Goal: Task Accomplishment & Management: Use online tool/utility

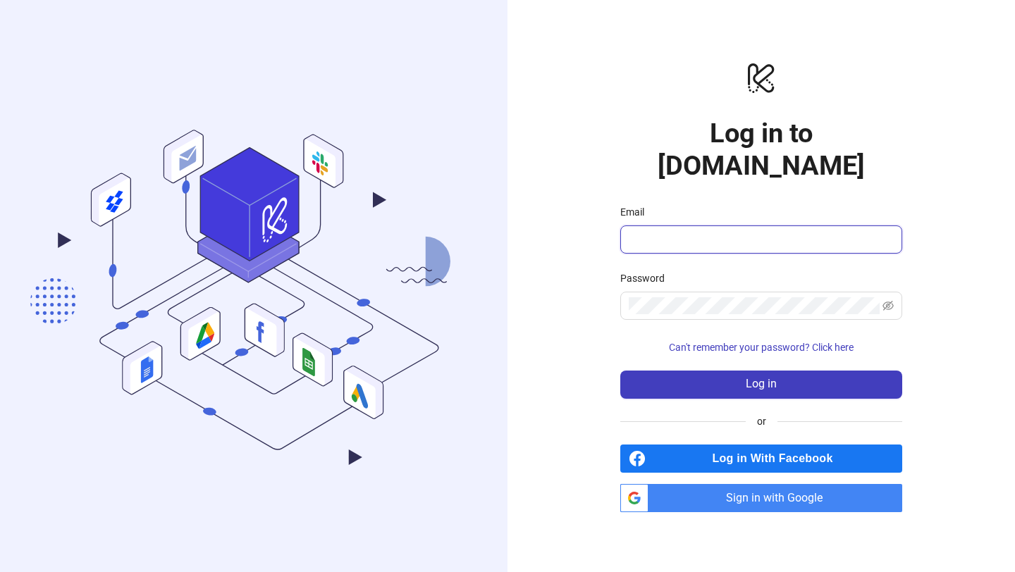
click at [718, 231] on input "Email" at bounding box center [760, 239] width 262 height 17
type input "**********"
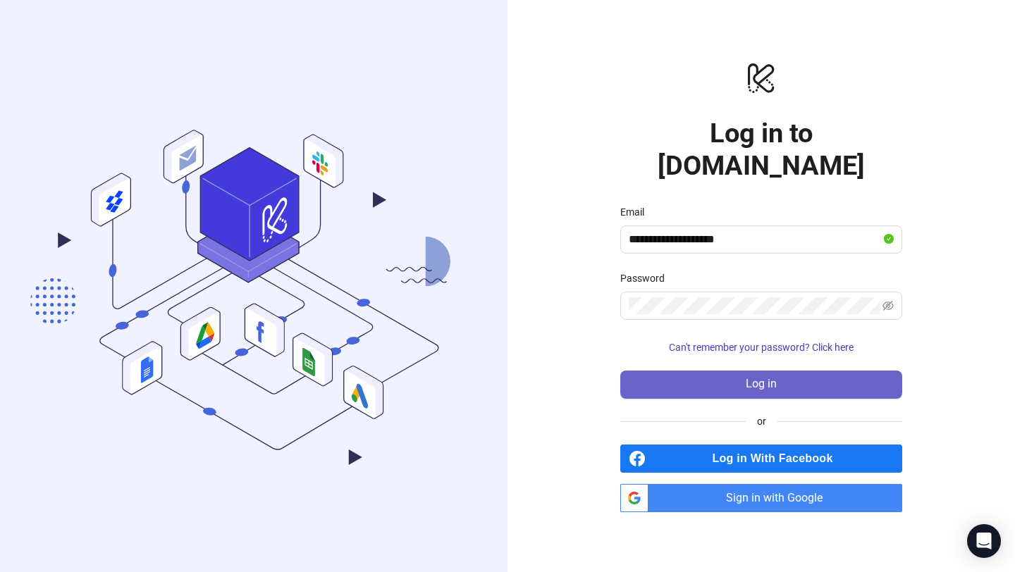
click at [750, 378] on span "Log in" at bounding box center [761, 384] width 31 height 13
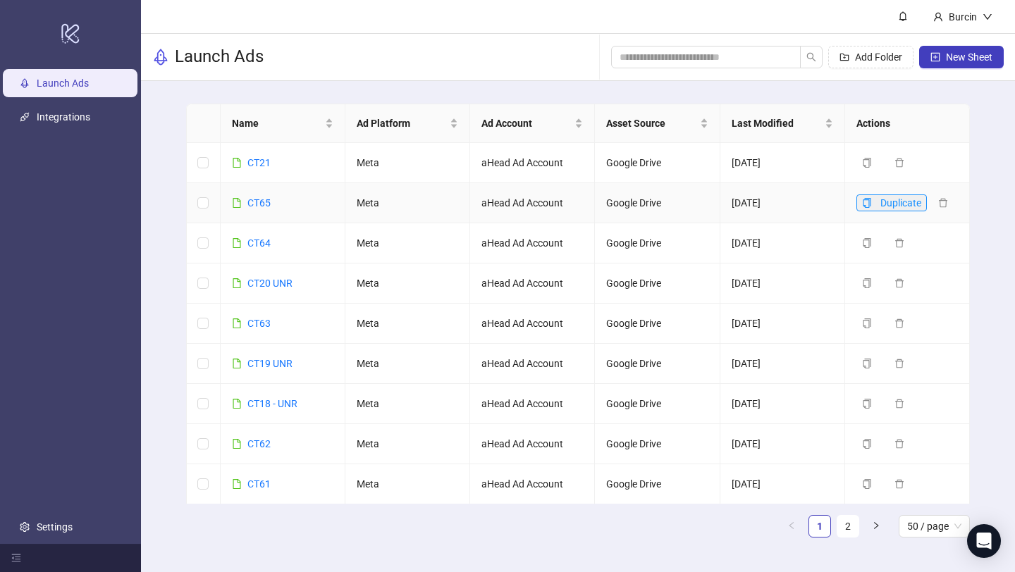
click at [865, 208] on span "button" at bounding box center [867, 202] width 10 height 11
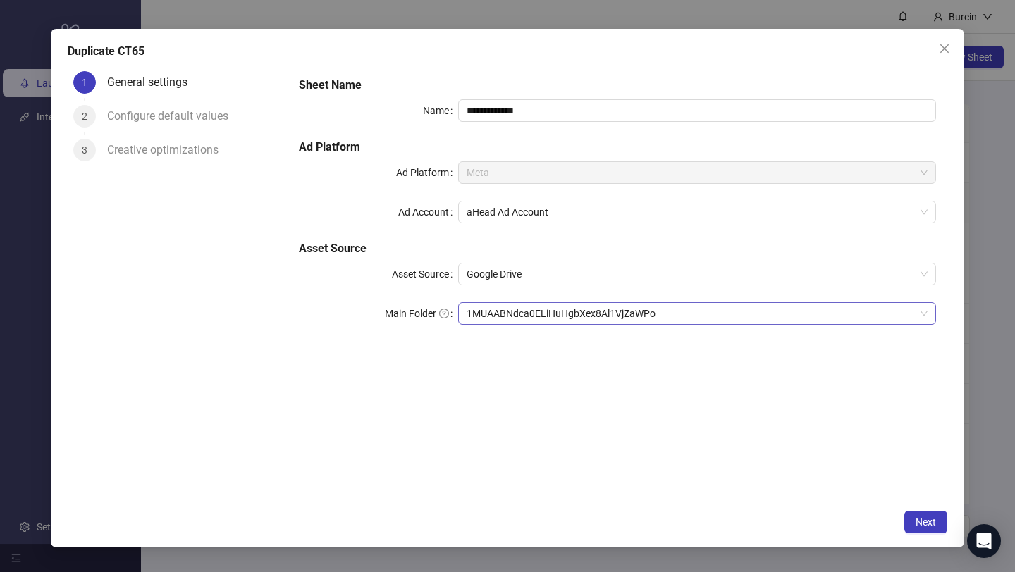
click at [506, 315] on span "1MUAABNdca0ELiHuHgbXex8Al1VjZaWPo" at bounding box center [696, 313] width 461 height 21
click at [917, 530] on button "Next" at bounding box center [925, 522] width 43 height 23
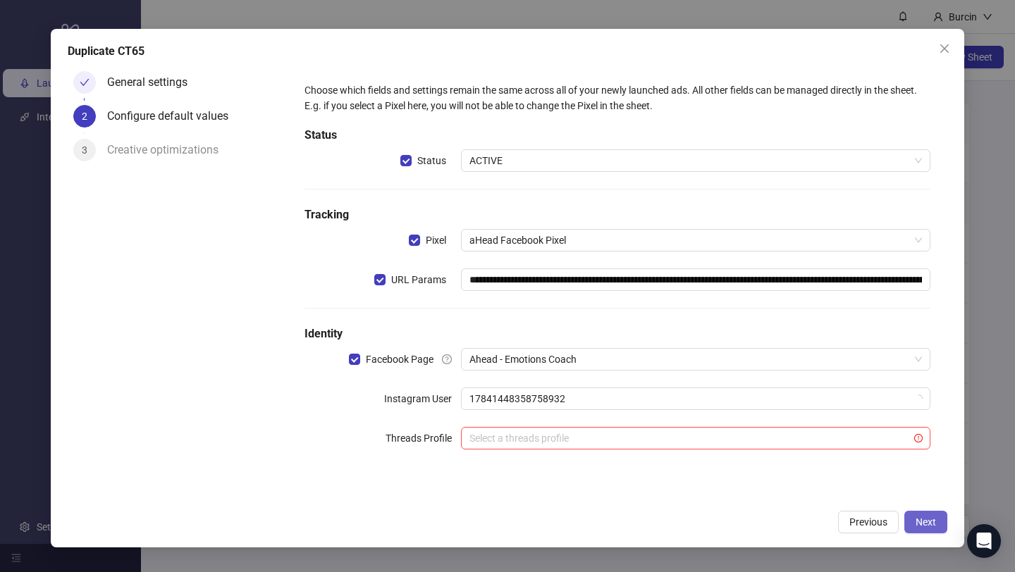
click at [917, 530] on button "Next" at bounding box center [925, 522] width 43 height 23
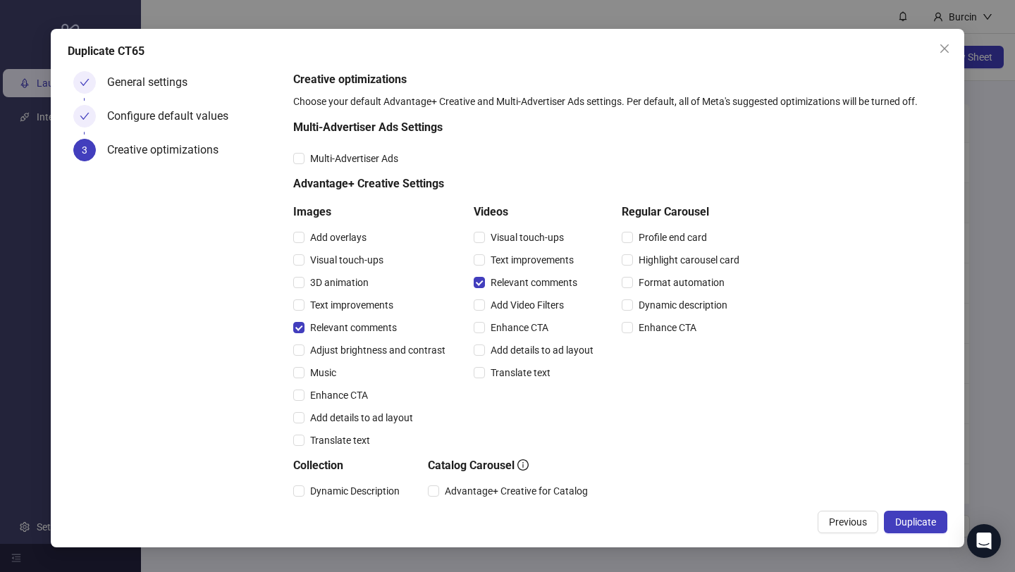
click at [917, 530] on button "Duplicate" at bounding box center [915, 522] width 63 height 23
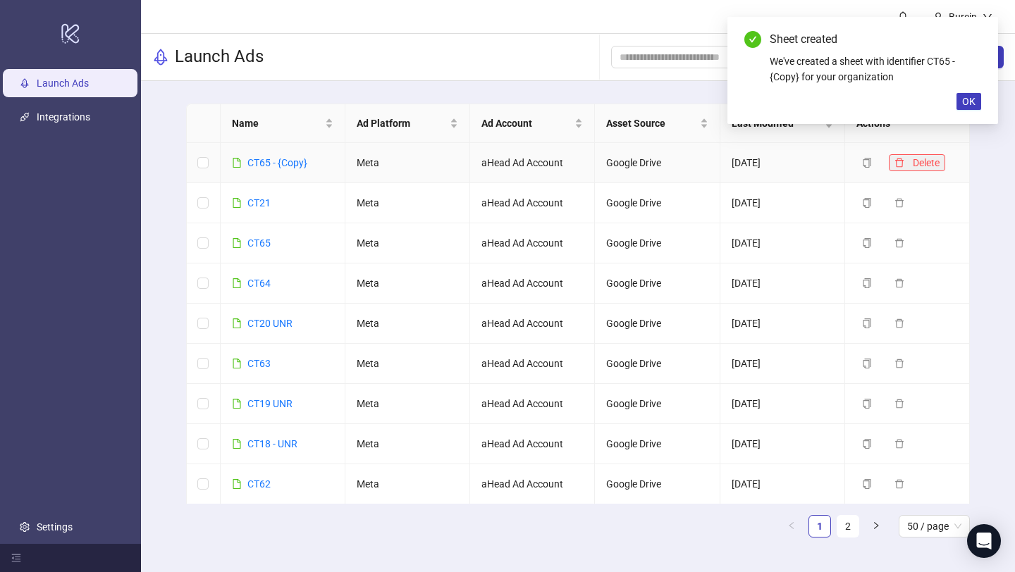
click at [901, 161] on icon "delete" at bounding box center [899, 163] width 10 height 10
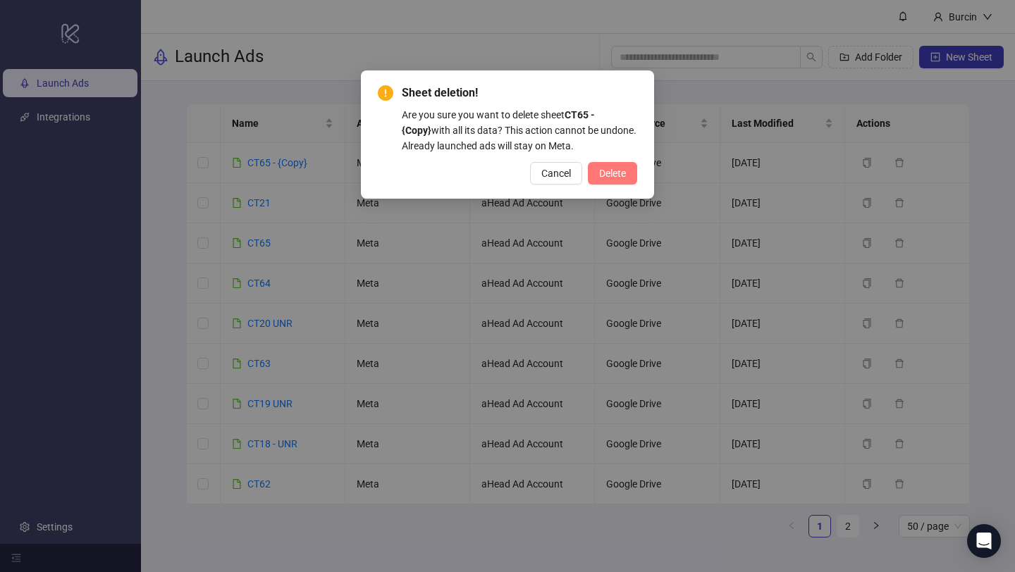
click at [625, 176] on span "Delete" at bounding box center [612, 173] width 27 height 11
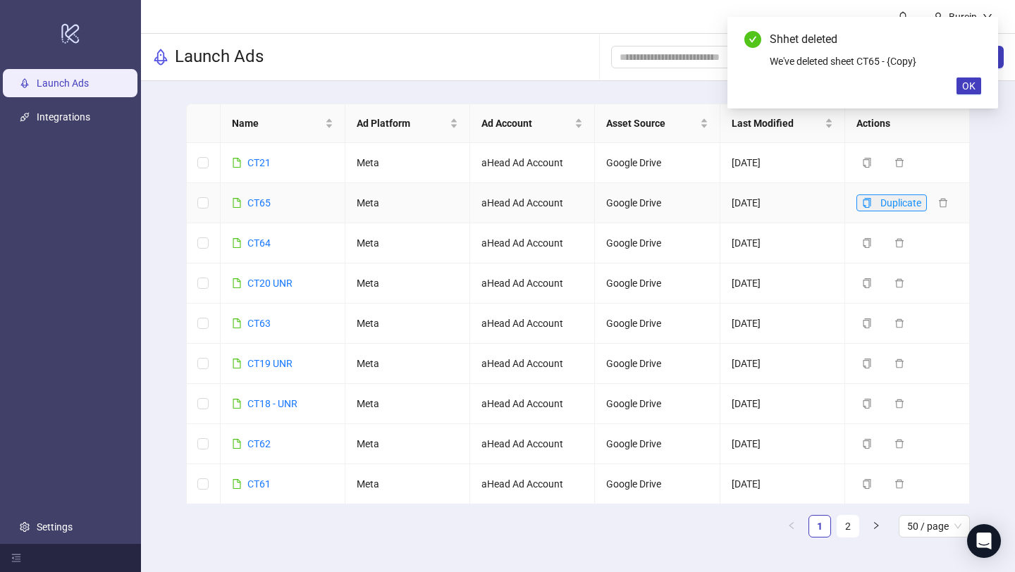
click at [869, 206] on icon "copy" at bounding box center [867, 203] width 10 height 10
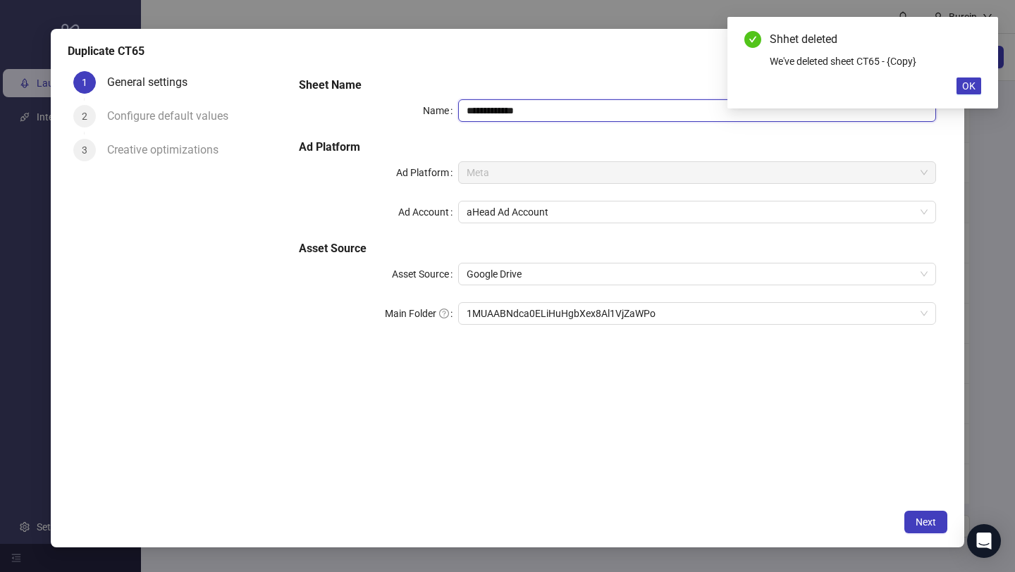
drag, startPoint x: 485, startPoint y: 110, endPoint x: 578, endPoint y: 114, distance: 93.1
click at [578, 114] on input "**********" at bounding box center [697, 110] width 478 height 23
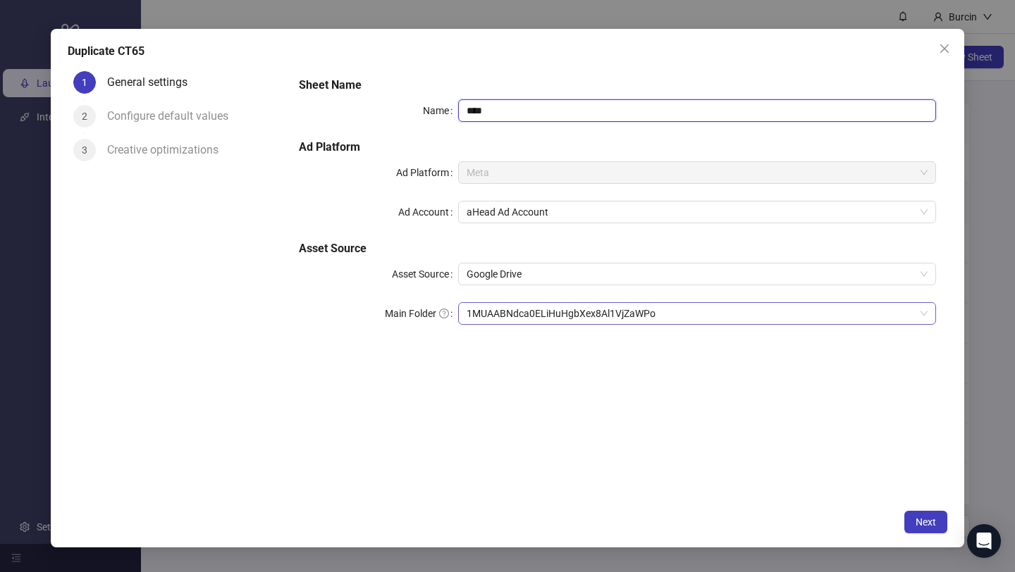
click at [569, 321] on span "1MUAABNdca0ELiHuHgbXex8Al1VjZaWPo" at bounding box center [696, 313] width 461 height 21
type input "****"
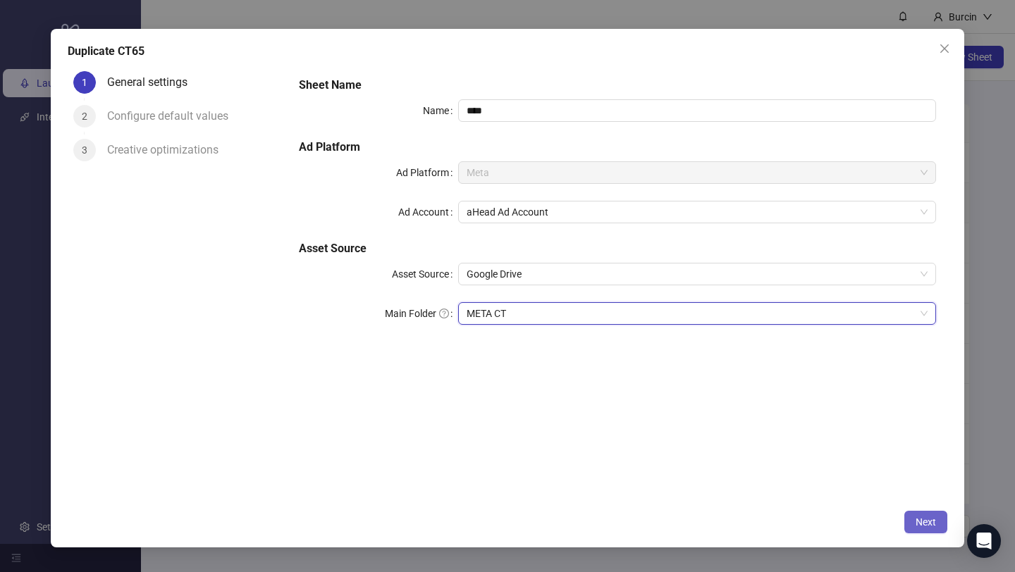
click at [919, 519] on span "Next" at bounding box center [925, 522] width 20 height 11
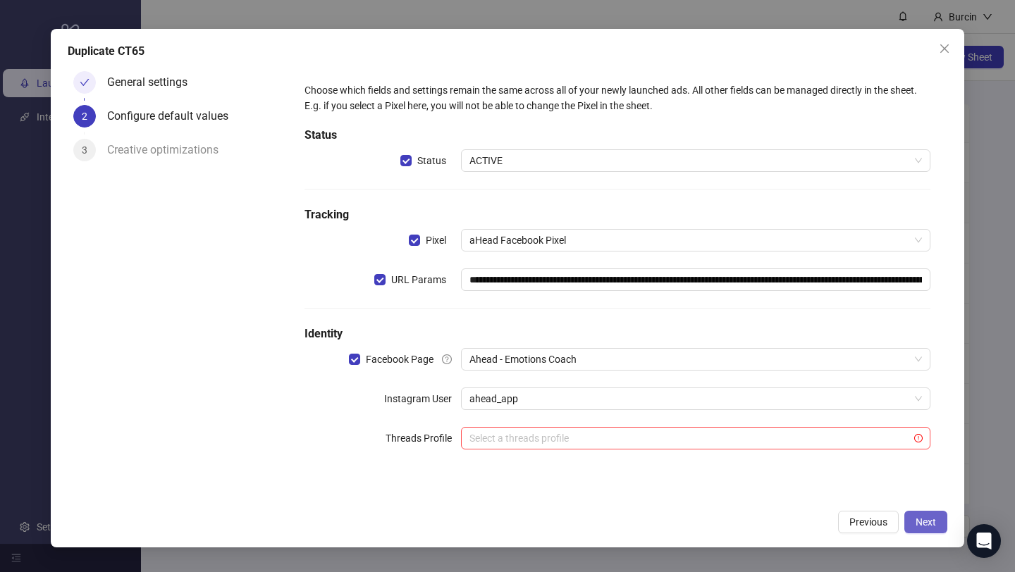
click at [919, 519] on span "Next" at bounding box center [925, 522] width 20 height 11
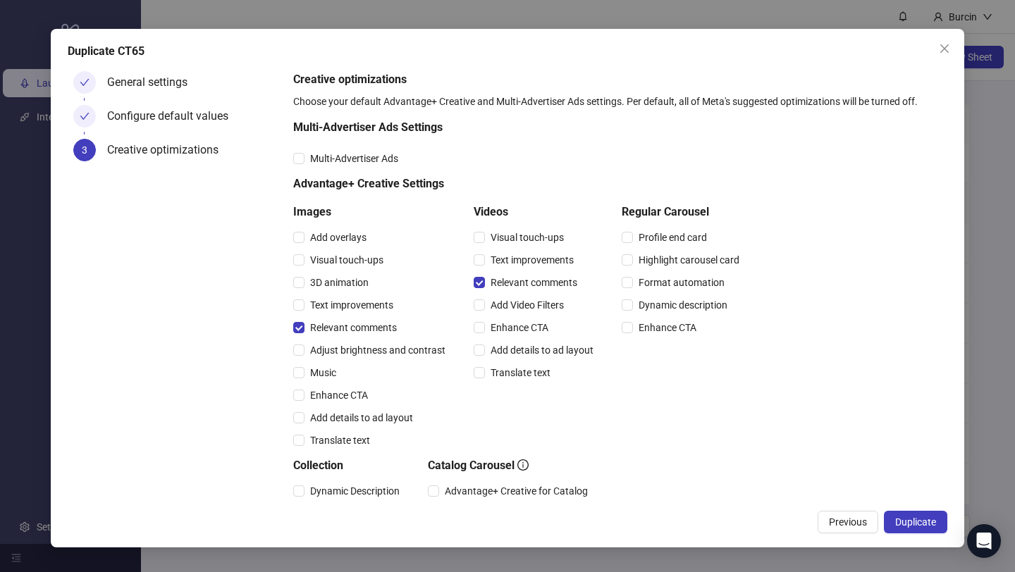
click at [919, 519] on span "Duplicate" at bounding box center [915, 522] width 41 height 11
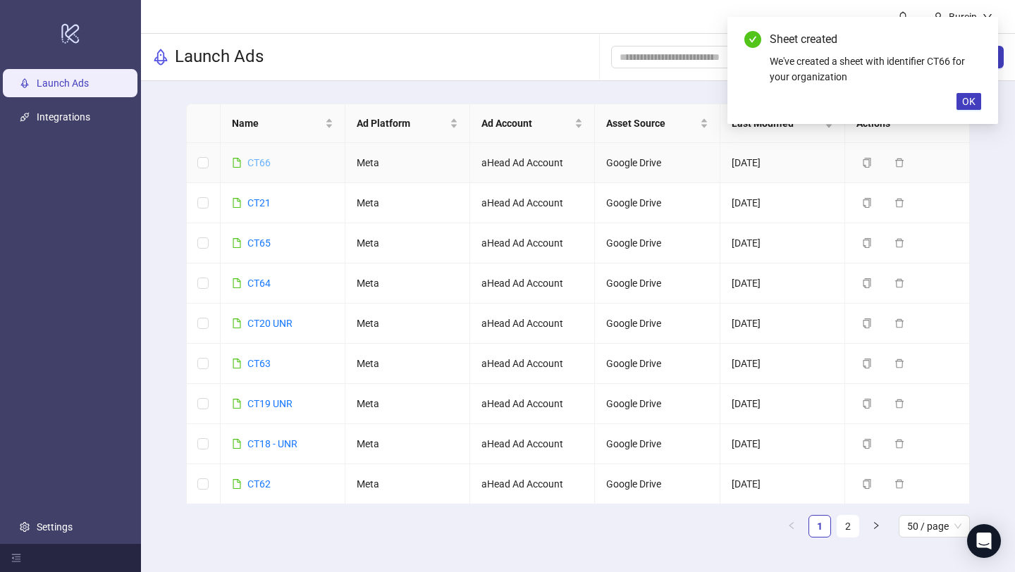
click at [253, 163] on link "CT66" at bounding box center [258, 162] width 23 height 11
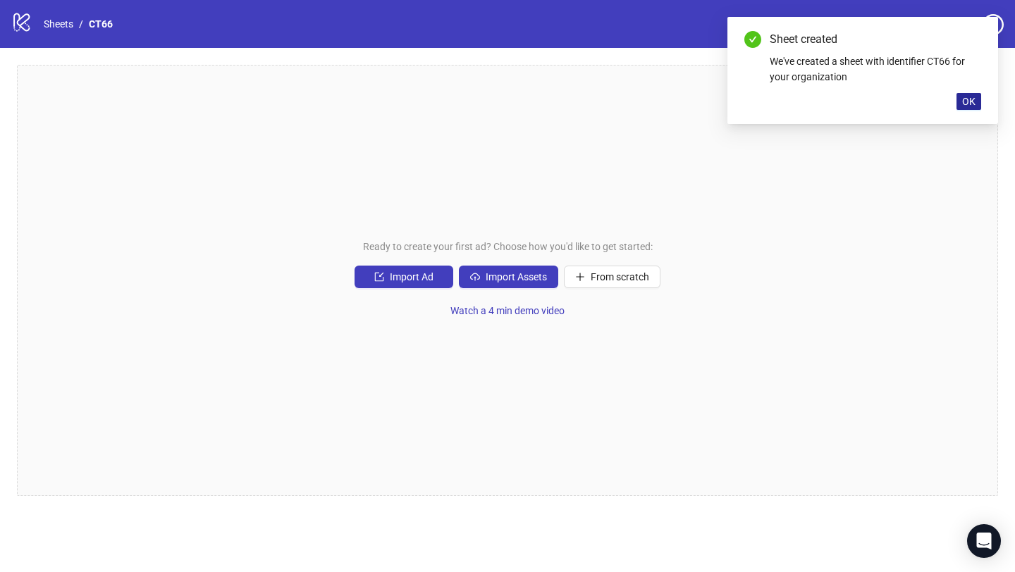
click at [970, 101] on span "OK" at bounding box center [968, 101] width 13 height 11
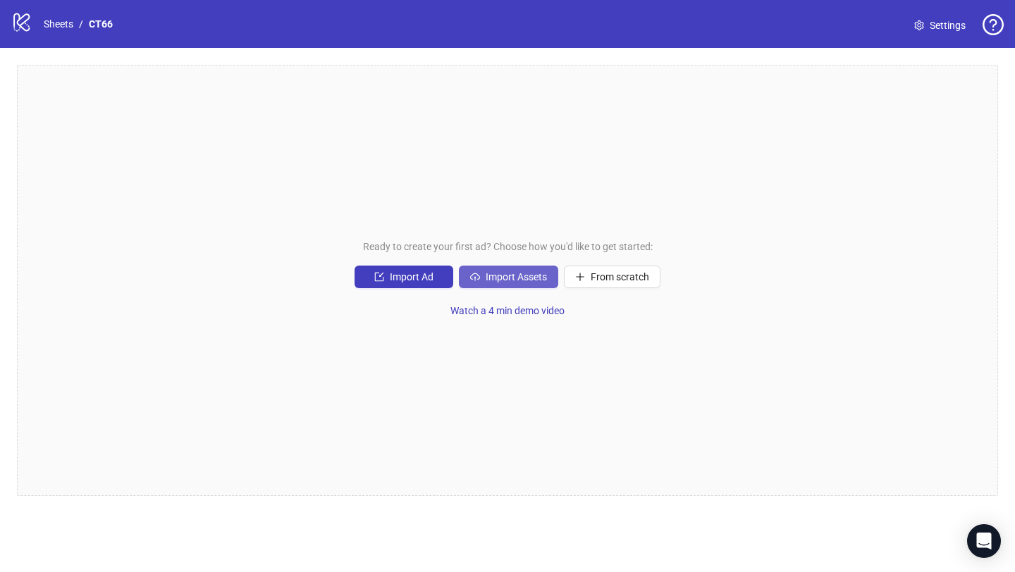
click at [529, 278] on span "Import Assets" at bounding box center [516, 276] width 61 height 11
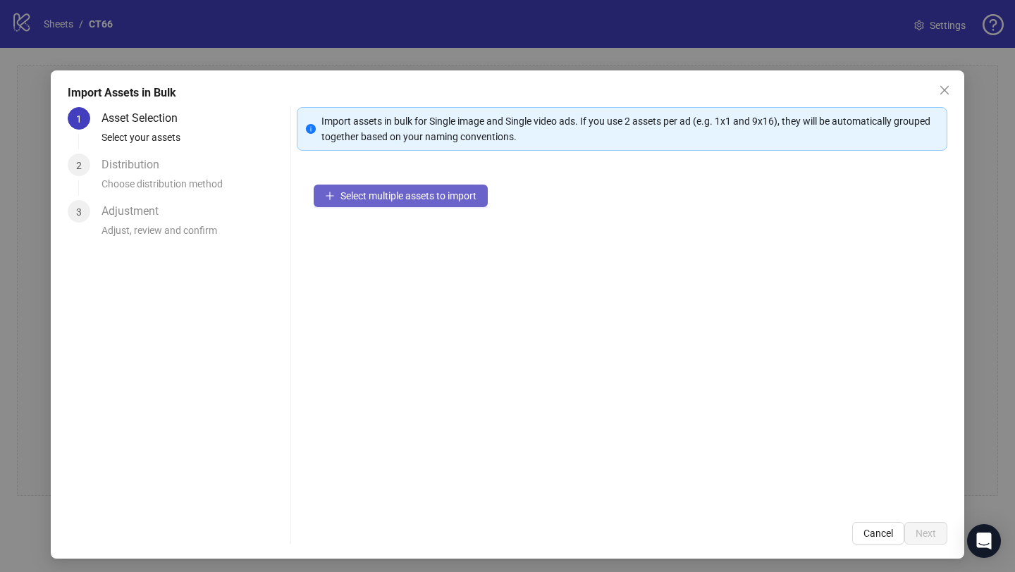
click at [380, 193] on span "Select multiple assets to import" at bounding box center [408, 195] width 136 height 11
click at [943, 88] on icon "close" at bounding box center [944, 90] width 8 height 8
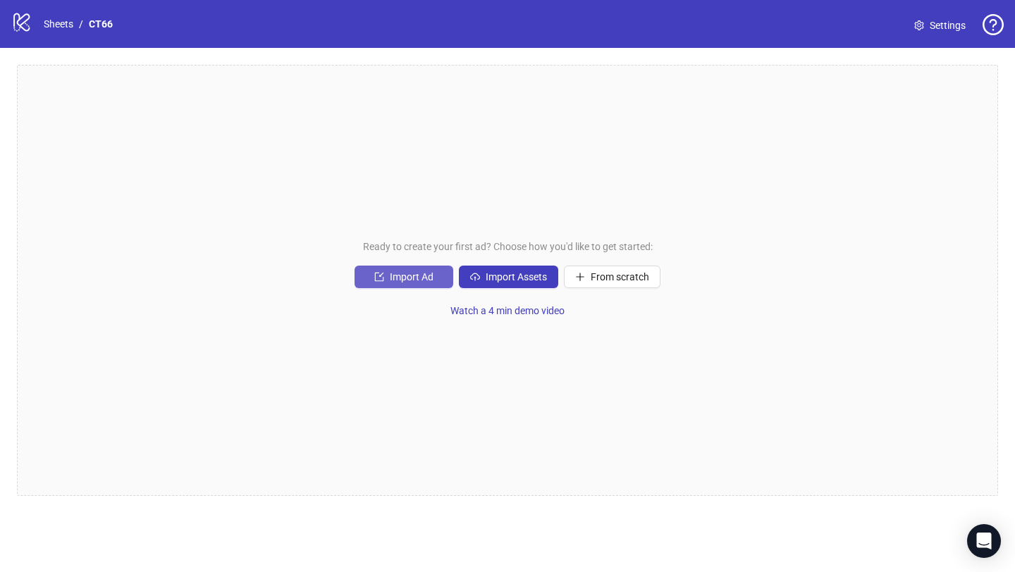
click at [426, 279] on span "Import Ad" at bounding box center [412, 276] width 44 height 11
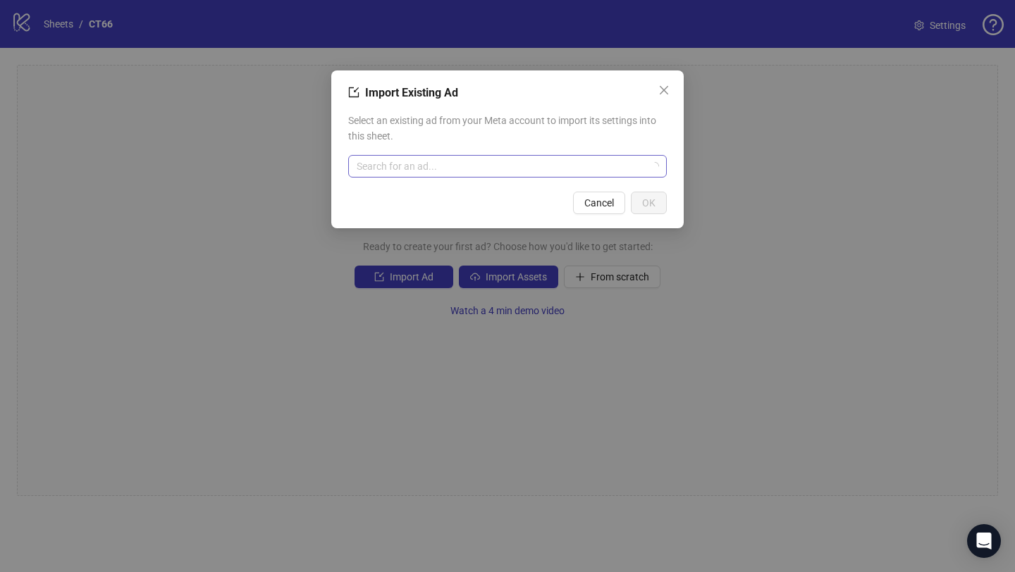
click at [432, 169] on input "search" at bounding box center [501, 166] width 289 height 21
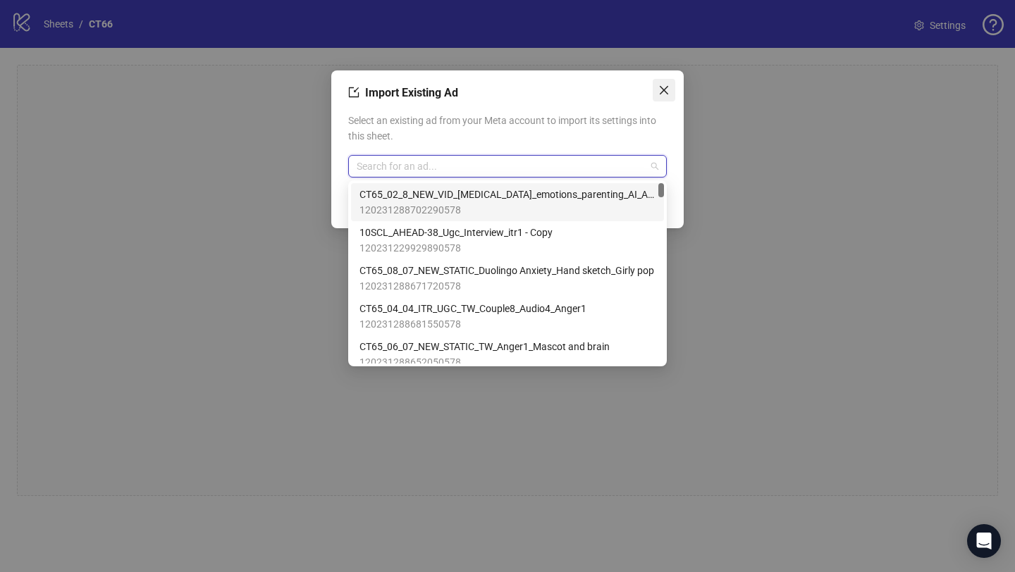
click at [667, 88] on icon "close" at bounding box center [663, 90] width 11 height 11
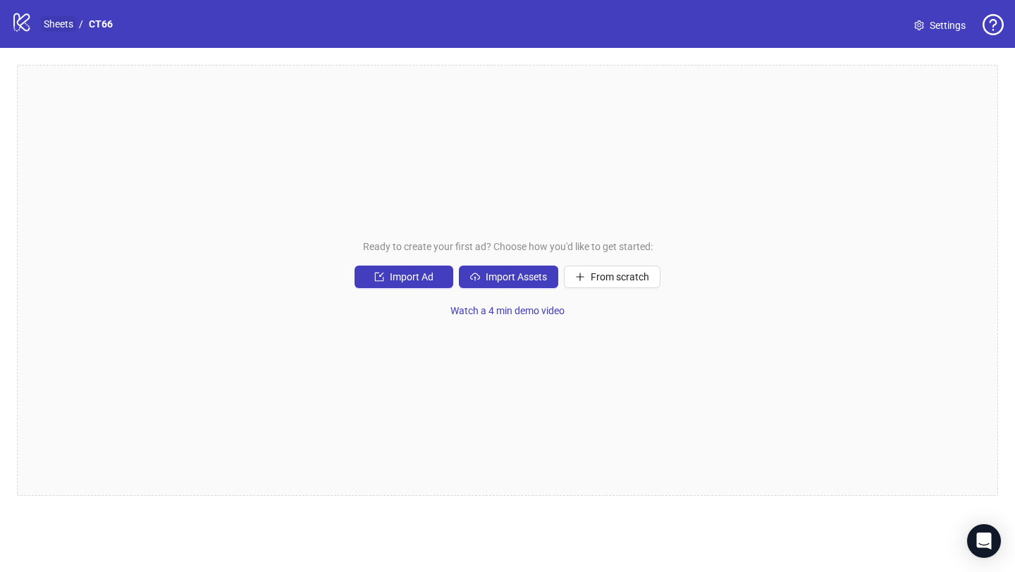
click at [61, 25] on link "Sheets" at bounding box center [58, 24] width 35 height 16
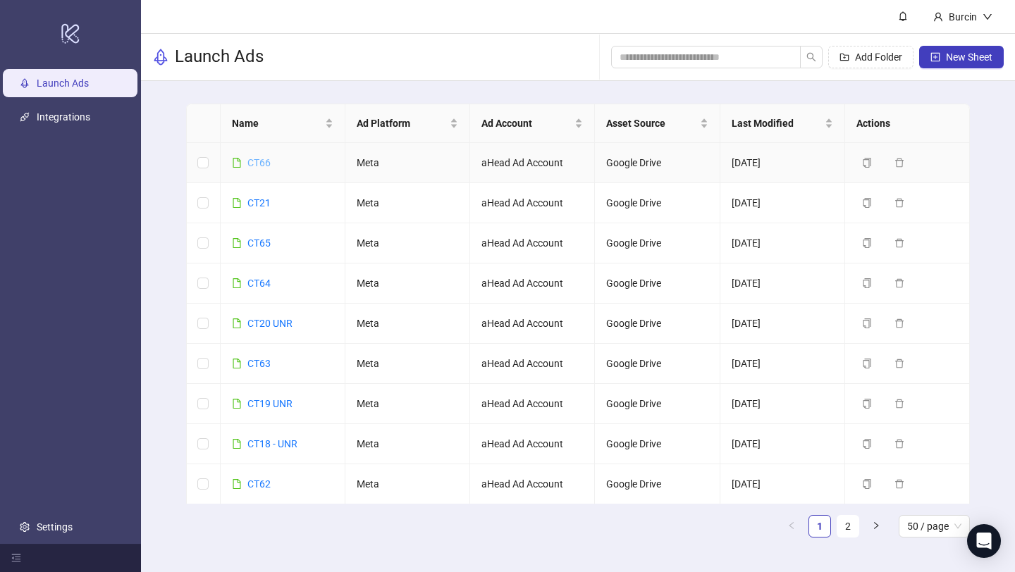
click at [260, 161] on link "CT66" at bounding box center [258, 162] width 23 height 11
click at [863, 163] on icon "copy" at bounding box center [867, 163] width 10 height 10
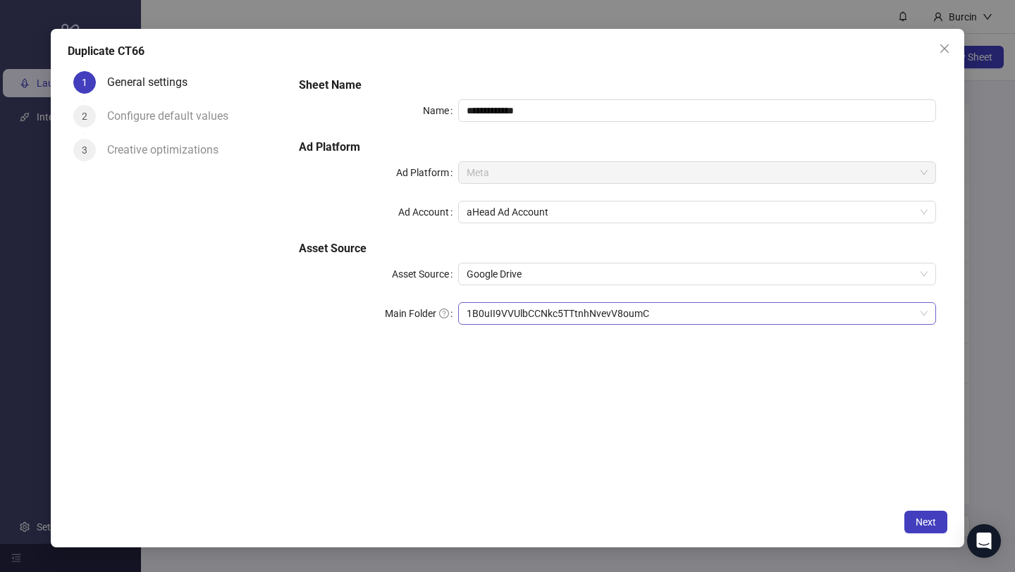
click at [500, 313] on span "1B0uII9VVUlbCCNkc5TTtnhNvevV8oumC" at bounding box center [696, 313] width 461 height 21
click at [920, 520] on span "Next" at bounding box center [925, 522] width 20 height 11
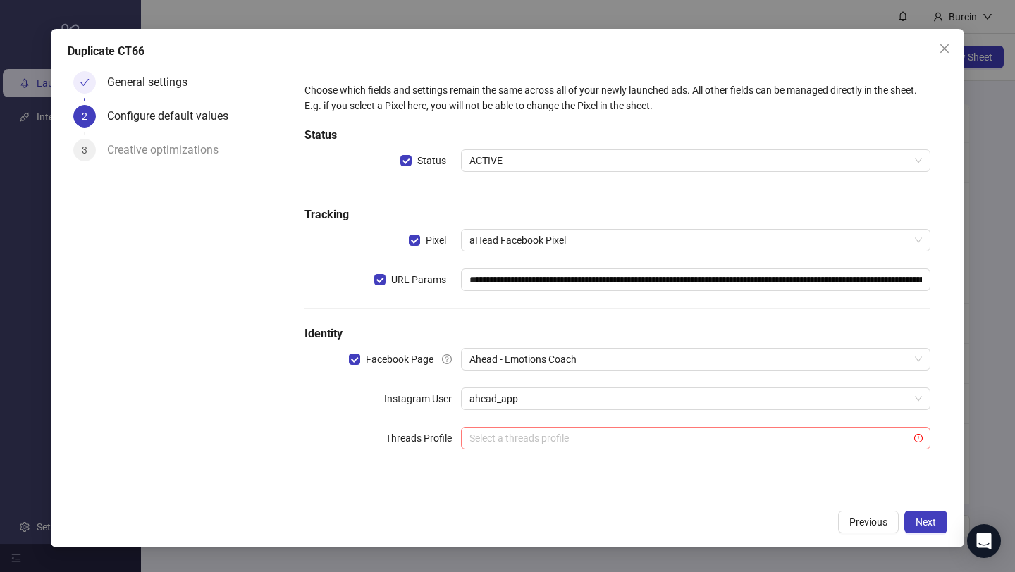
click at [496, 437] on input "search" at bounding box center [689, 438] width 440 height 21
click at [532, 440] on input "search" at bounding box center [689, 438] width 440 height 21
click at [405, 463] on div "**********" at bounding box center [617, 274] width 637 height 395
click at [920, 441] on icon "exclamation-circle" at bounding box center [918, 438] width 8 height 8
click at [836, 464] on div "**********" at bounding box center [617, 274] width 637 height 395
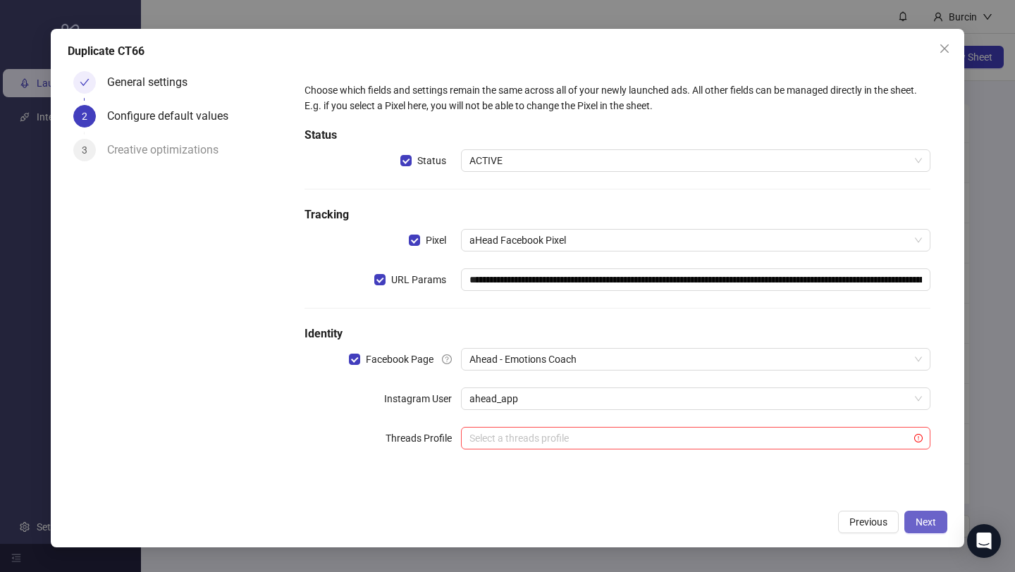
click at [932, 524] on span "Next" at bounding box center [925, 522] width 20 height 11
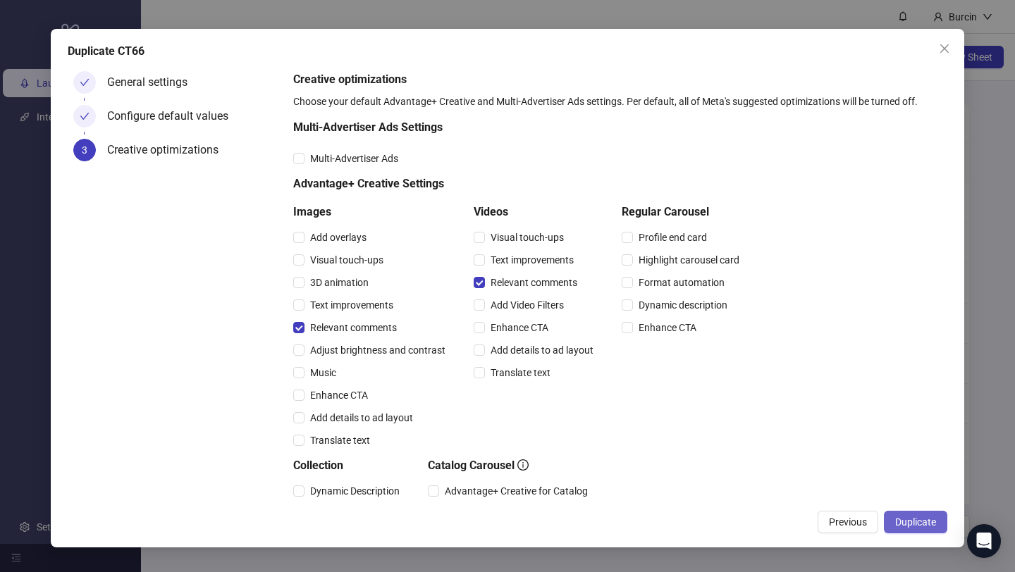
click at [917, 519] on span "Duplicate" at bounding box center [915, 522] width 41 height 11
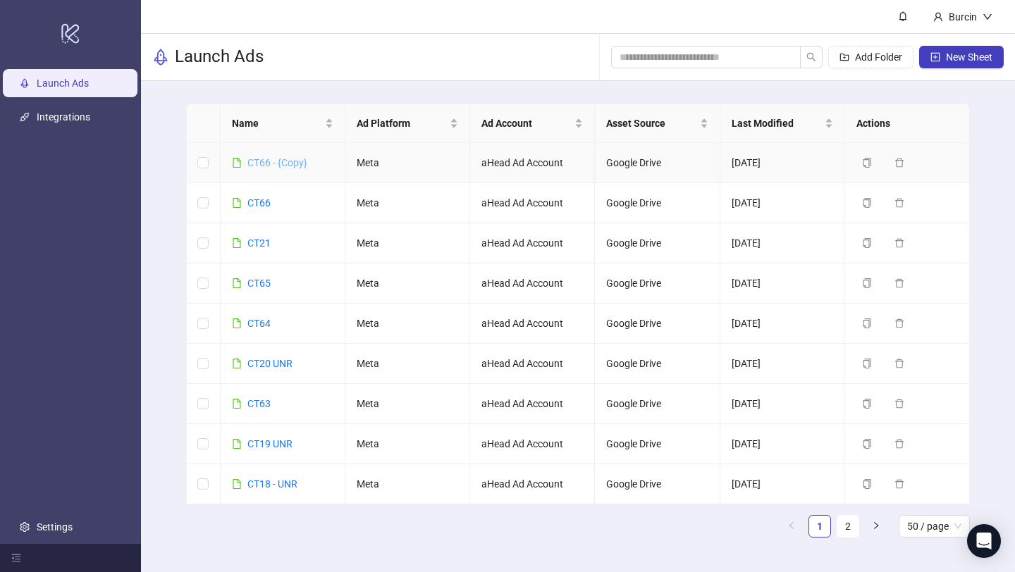
click at [276, 163] on link "CT66 - {Copy}" at bounding box center [277, 162] width 60 height 11
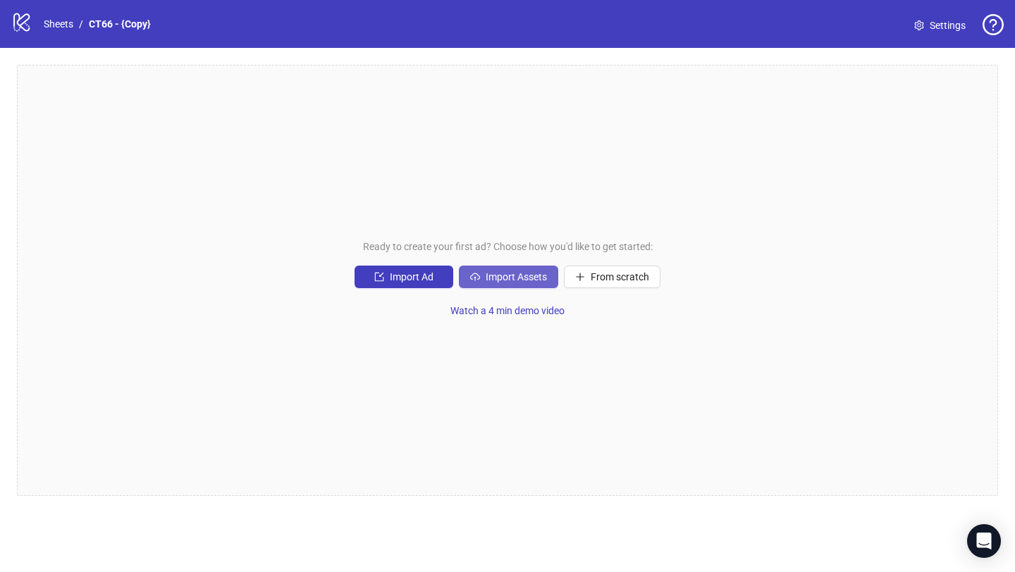
click at [488, 283] on button "Import Assets" at bounding box center [508, 277] width 99 height 23
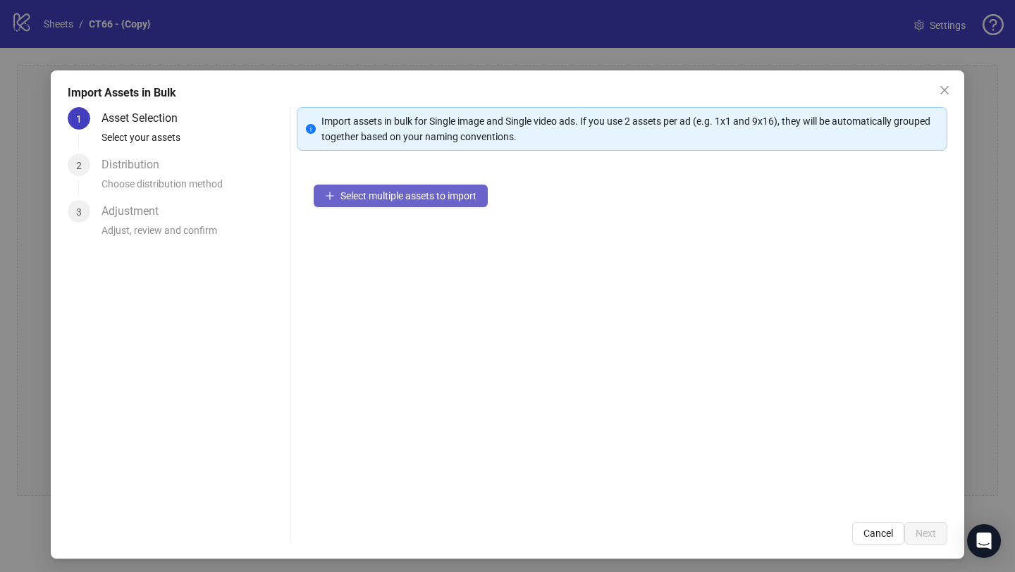
click at [406, 187] on button "Select multiple assets to import" at bounding box center [401, 196] width 174 height 23
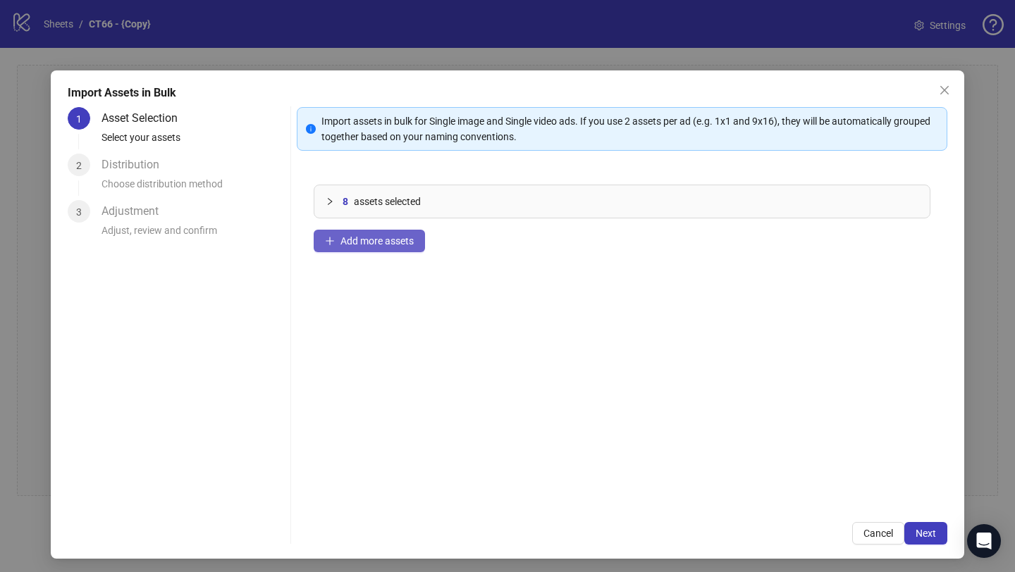
click at [387, 239] on span "Add more assets" at bounding box center [376, 240] width 73 height 11
click at [383, 242] on span "Add more assets" at bounding box center [376, 240] width 73 height 11
click at [399, 245] on span "Add more assets" at bounding box center [376, 240] width 73 height 11
click at [393, 243] on span "Add more assets" at bounding box center [376, 240] width 73 height 11
click at [399, 242] on span "Add more assets" at bounding box center [376, 240] width 73 height 11
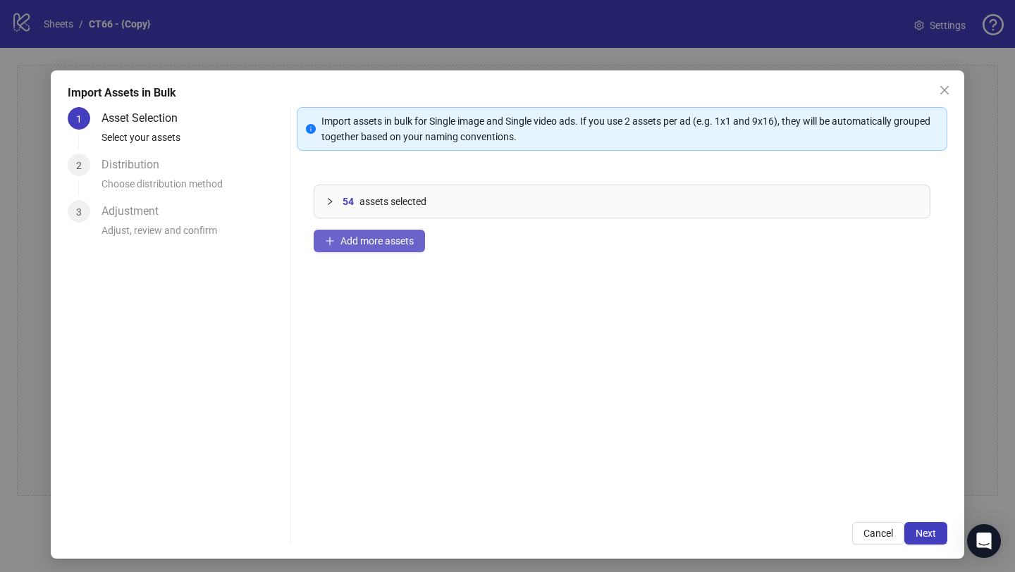
click at [357, 242] on span "Add more assets" at bounding box center [376, 240] width 73 height 11
click at [346, 240] on span "Add more assets" at bounding box center [376, 240] width 73 height 11
click at [930, 538] on span "Next" at bounding box center [925, 533] width 20 height 11
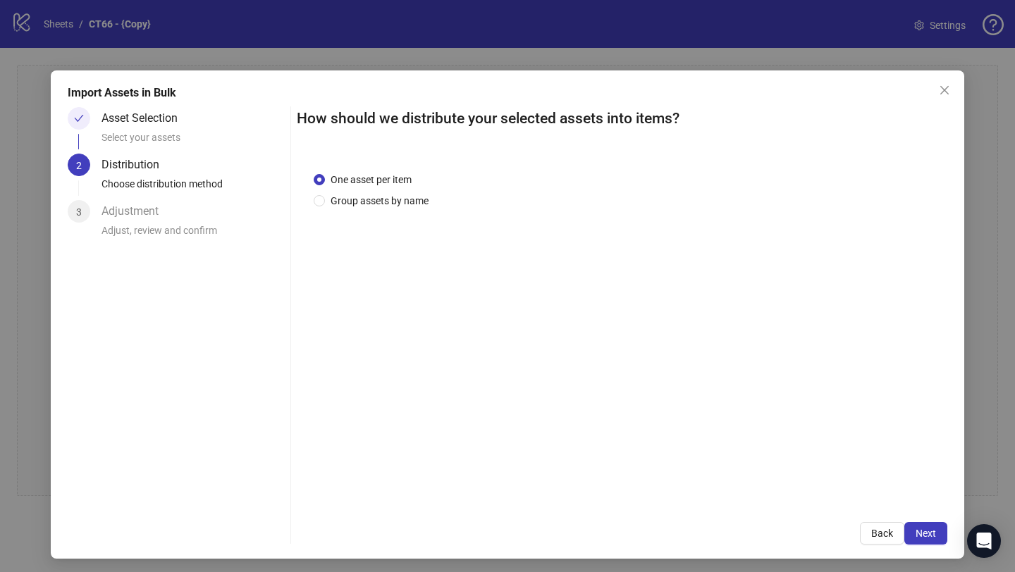
click at [930, 538] on span "Next" at bounding box center [925, 533] width 20 height 11
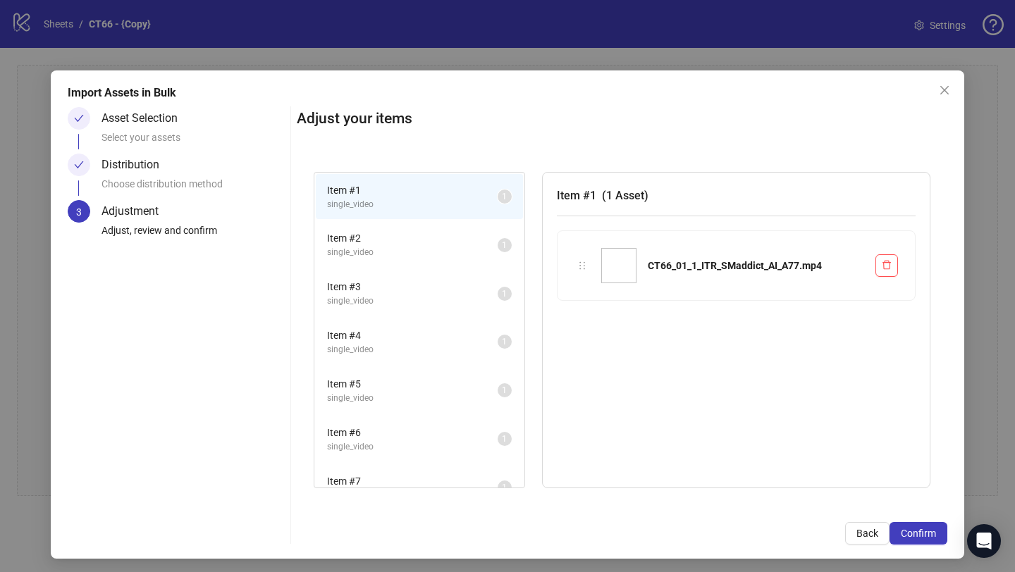
click at [930, 538] on span "Confirm" at bounding box center [918, 533] width 35 height 11
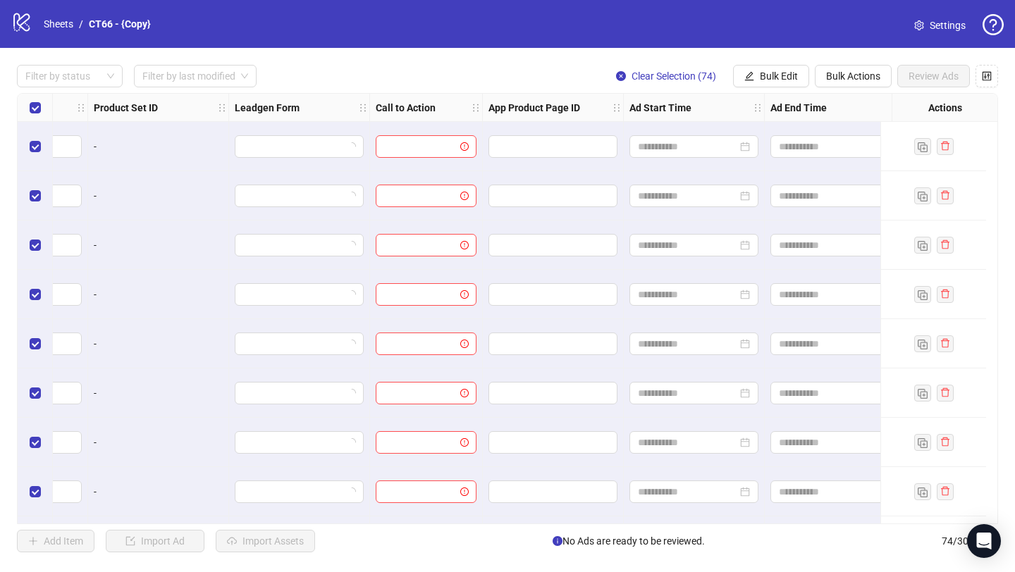
scroll to position [0, 1618]
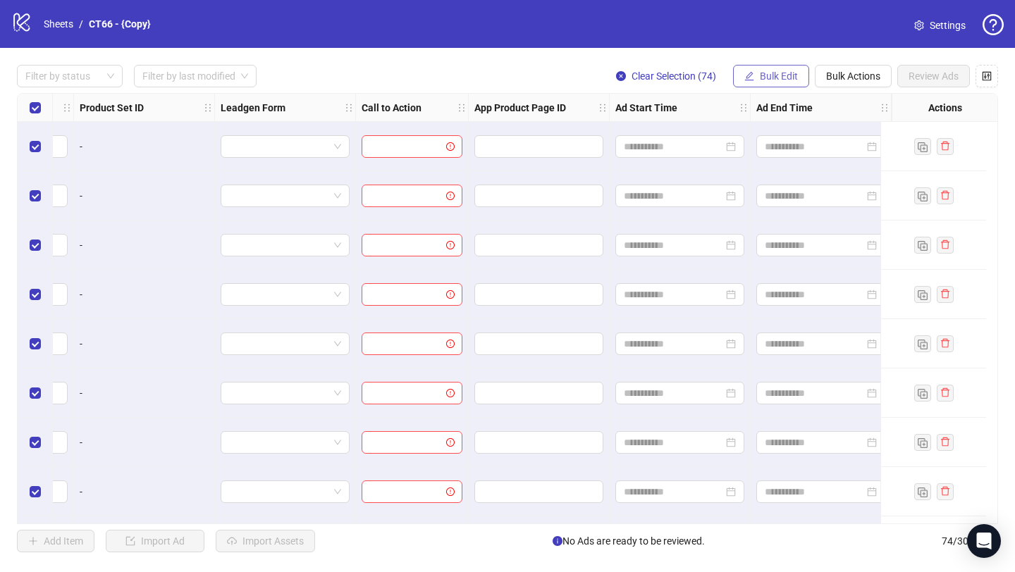
click at [789, 76] on span "Bulk Edit" at bounding box center [779, 75] width 38 height 11
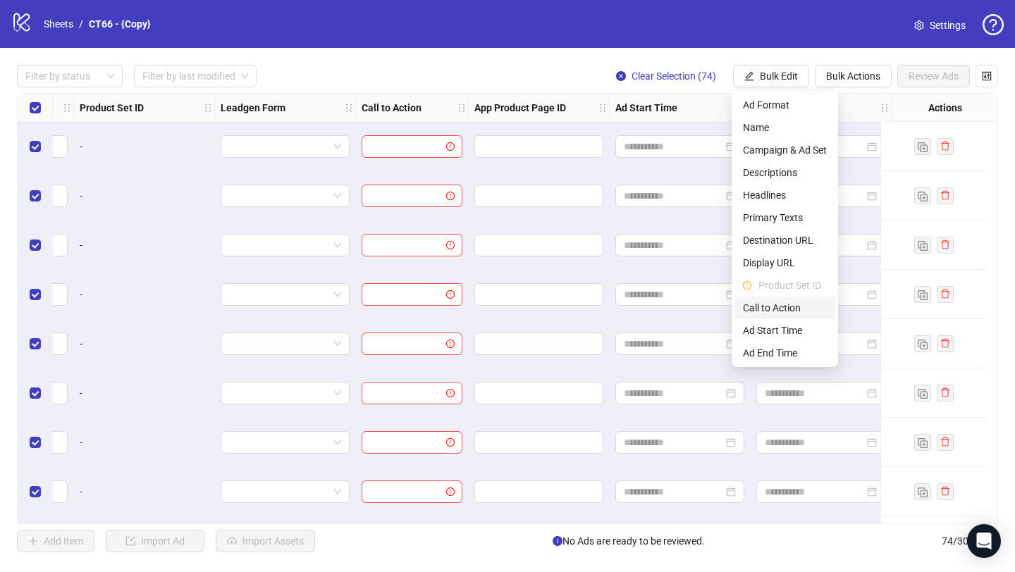
click at [771, 306] on span "Call to Action" at bounding box center [785, 308] width 84 height 16
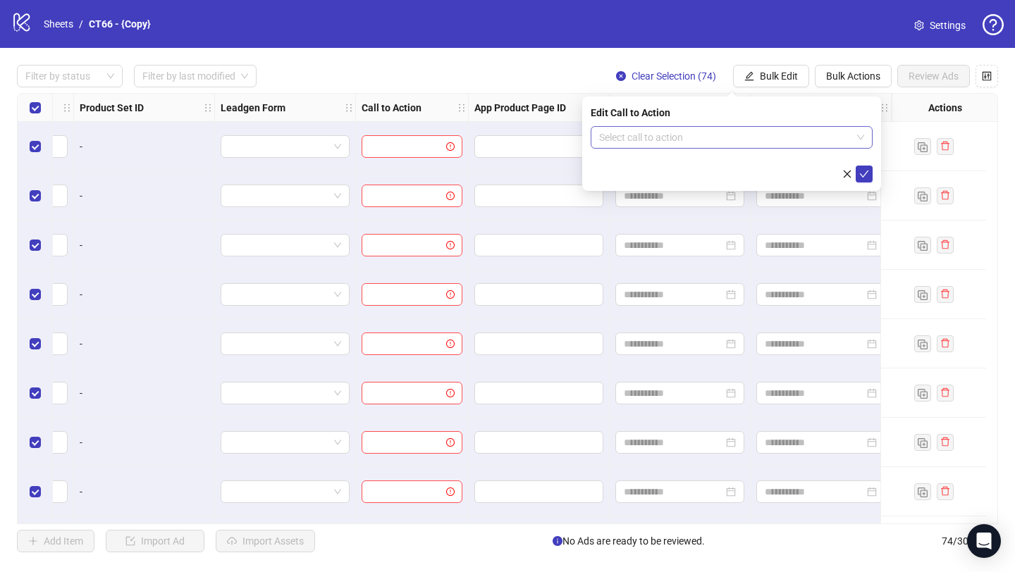
click at [651, 134] on input "search" at bounding box center [725, 137] width 252 height 21
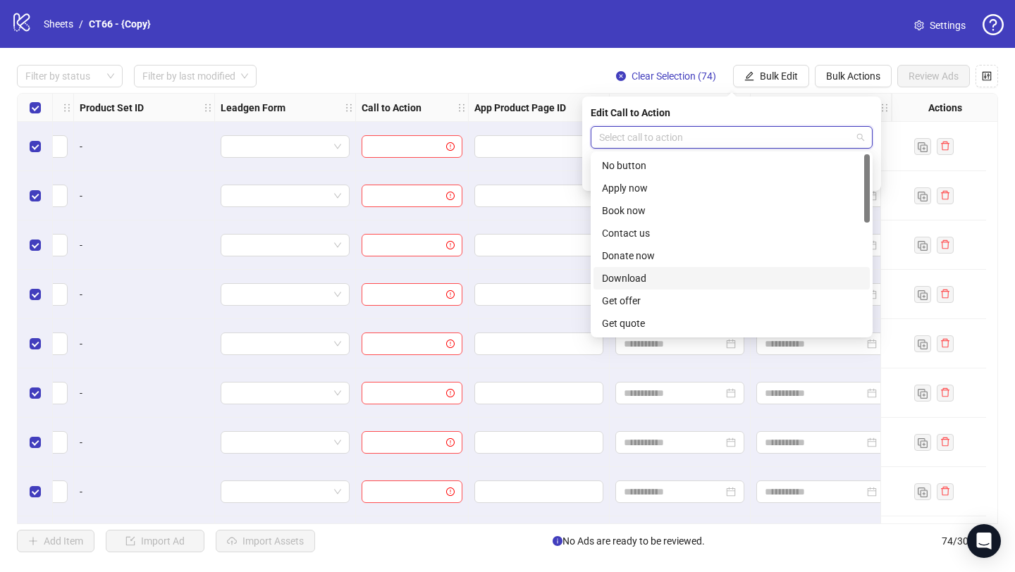
click at [638, 276] on div "Download" at bounding box center [731, 279] width 259 height 16
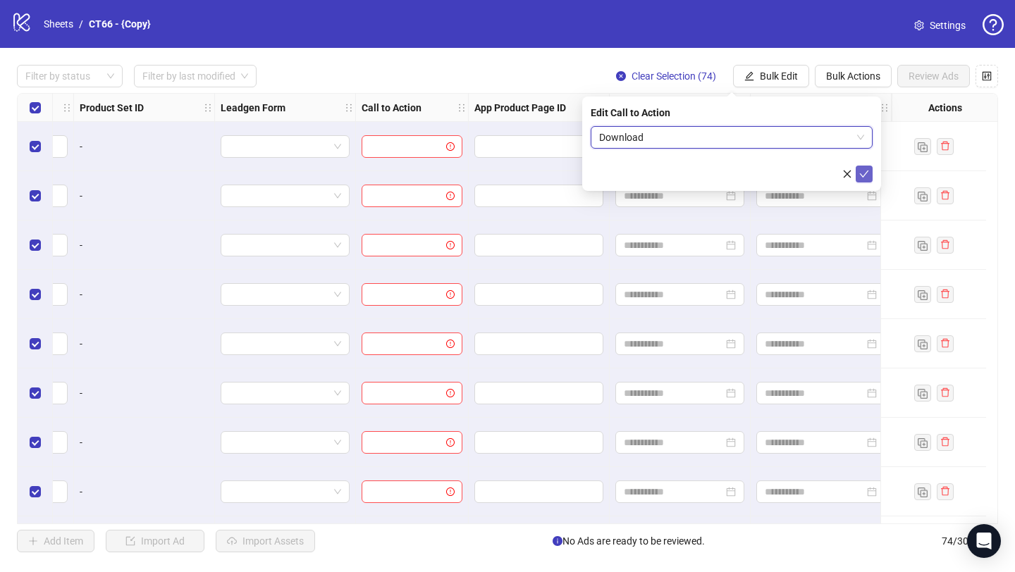
click at [866, 170] on icon "check" at bounding box center [864, 174] width 10 height 10
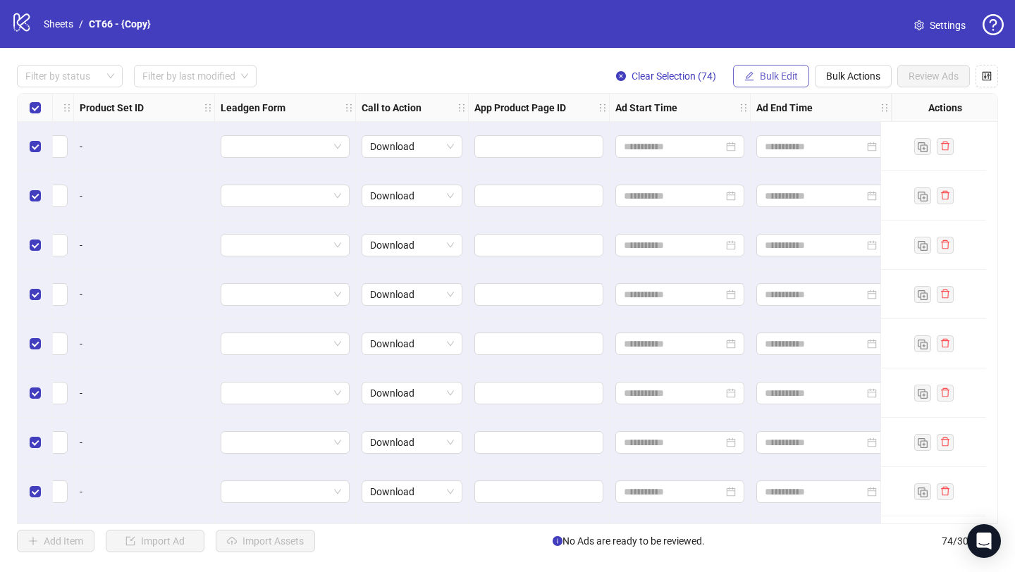
click at [753, 78] on button "Bulk Edit" at bounding box center [771, 76] width 76 height 23
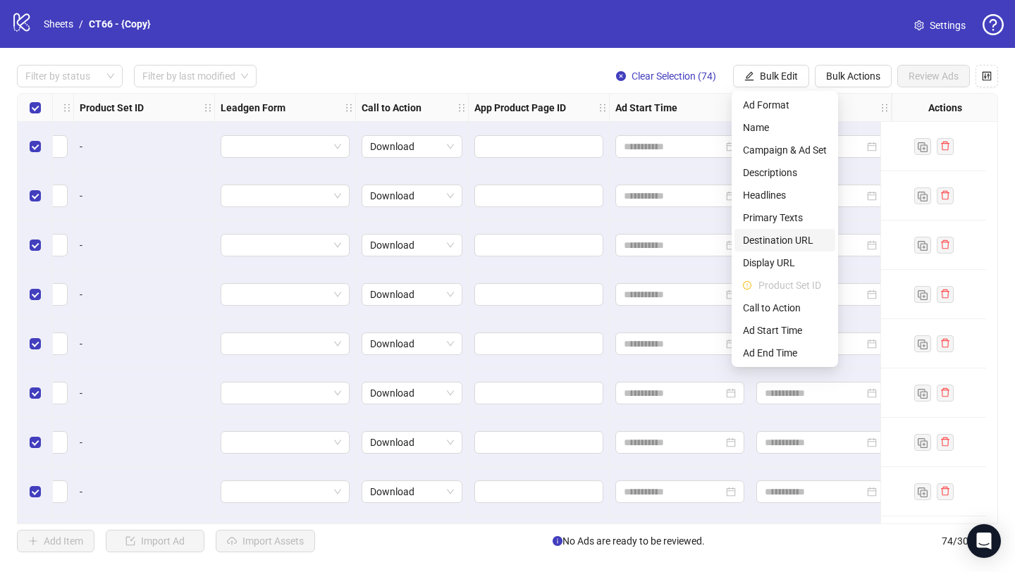
click at [777, 240] on span "Destination URL" at bounding box center [785, 241] width 84 height 16
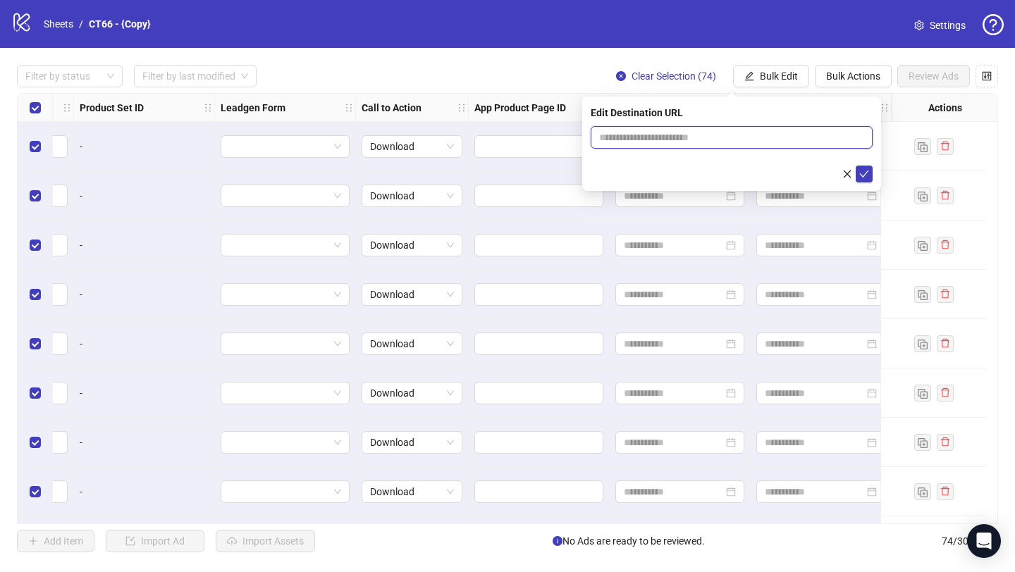
click at [691, 137] on input "text" at bounding box center [726, 138] width 254 height 16
type input "**********"
click at [863, 175] on icon "check" at bounding box center [864, 174] width 9 height 7
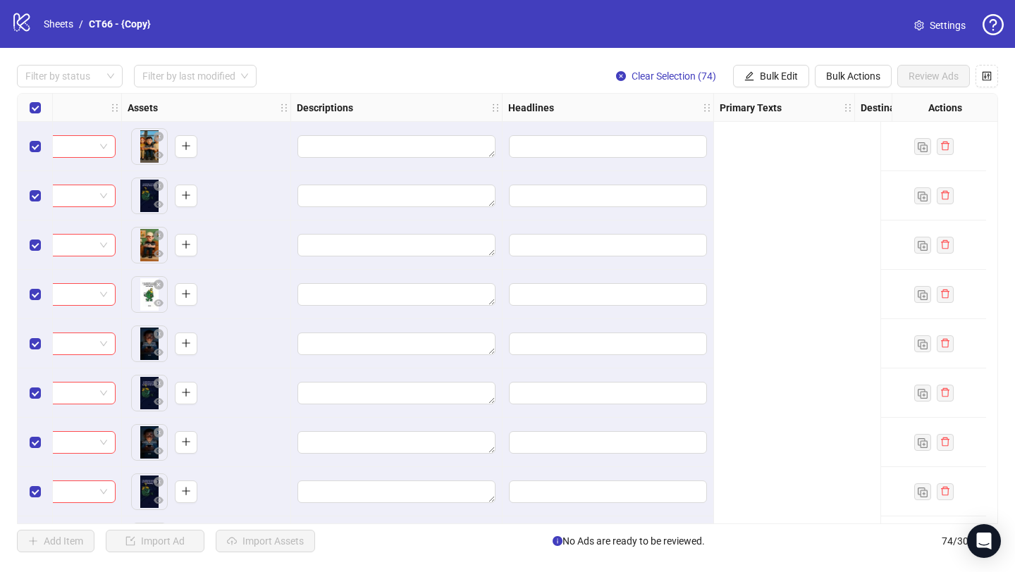
scroll to position [0, 0]
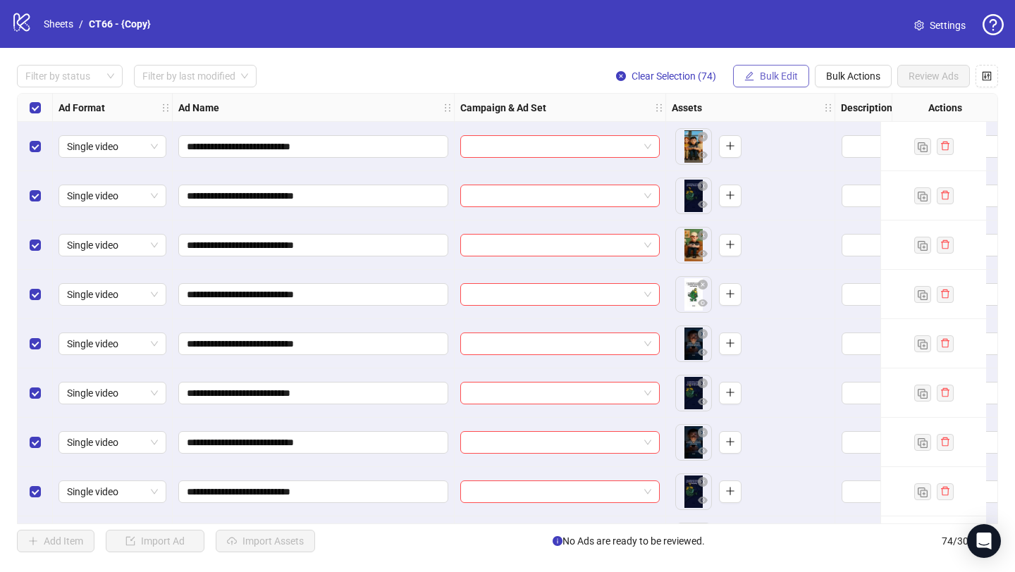
click at [778, 68] on button "Bulk Edit" at bounding box center [771, 76] width 76 height 23
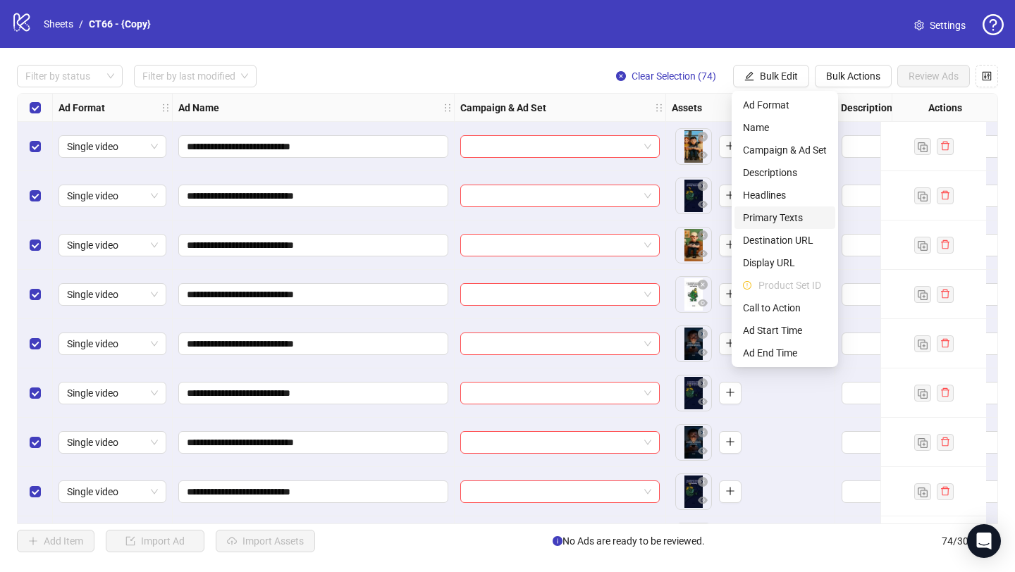
click at [777, 218] on span "Primary Texts" at bounding box center [785, 218] width 84 height 16
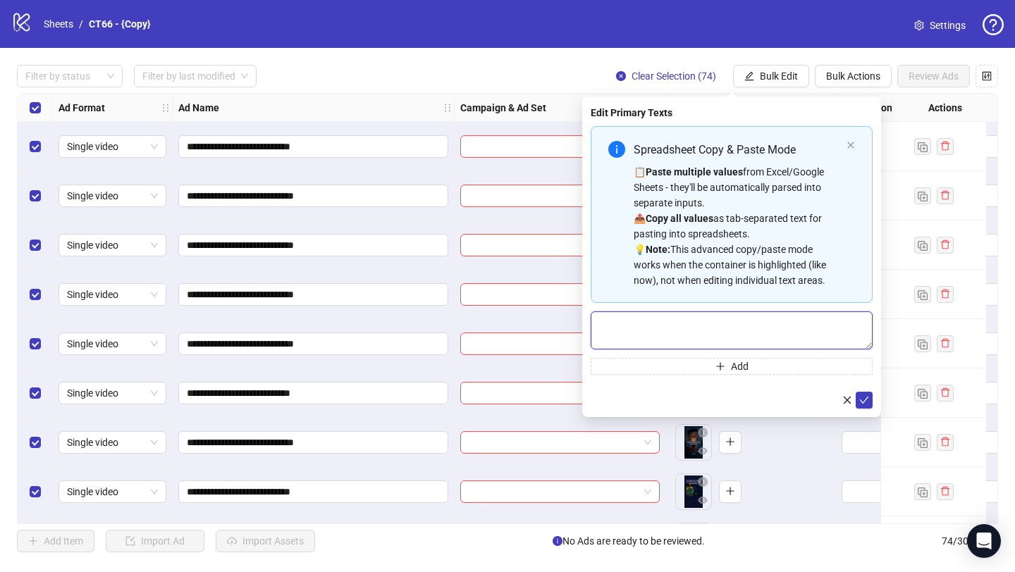
click at [688, 335] on textarea "Multi-text input container - paste or copy values" at bounding box center [732, 330] width 282 height 38
paste textarea "**********"
type textarea "**********"
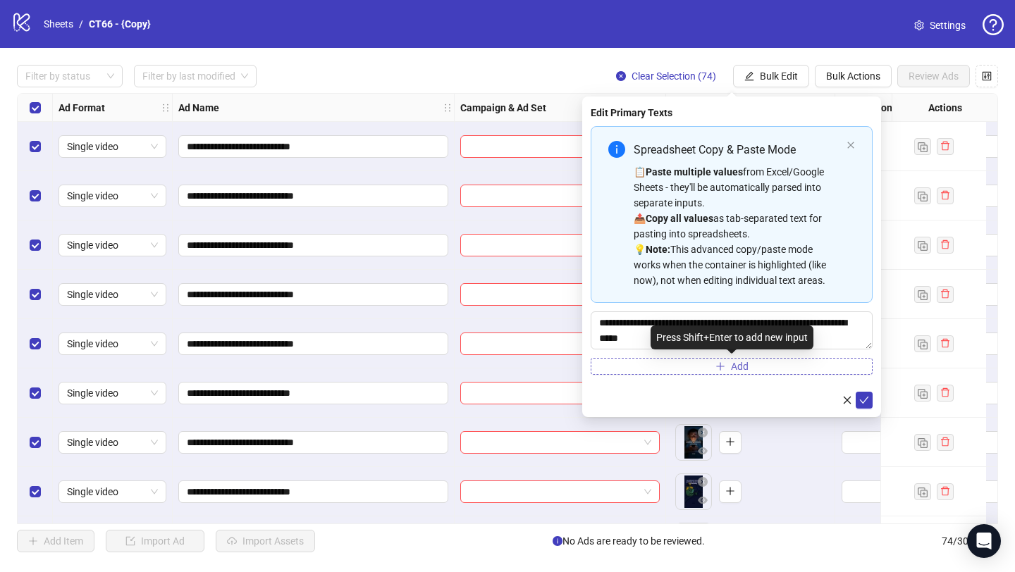
click at [724, 364] on icon "plus" at bounding box center [720, 366] width 10 height 10
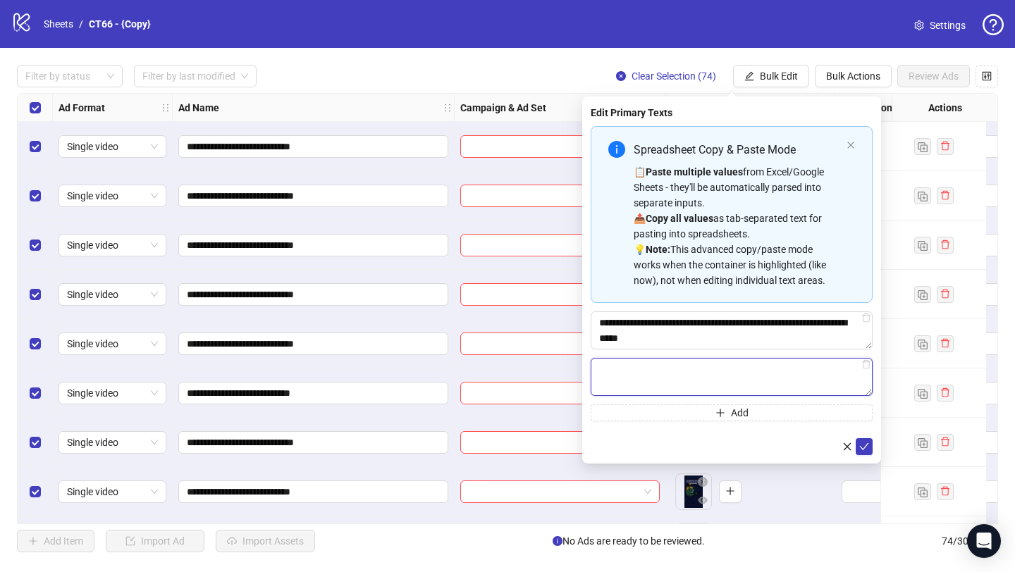
paste textarea "**********"
type textarea "**********"
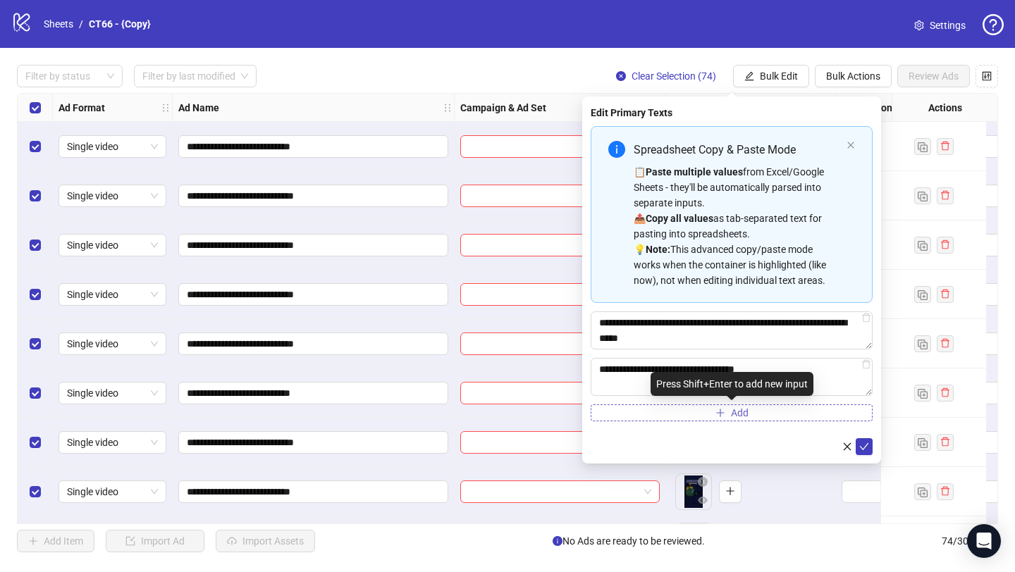
click at [663, 409] on button "Add" at bounding box center [732, 412] width 282 height 17
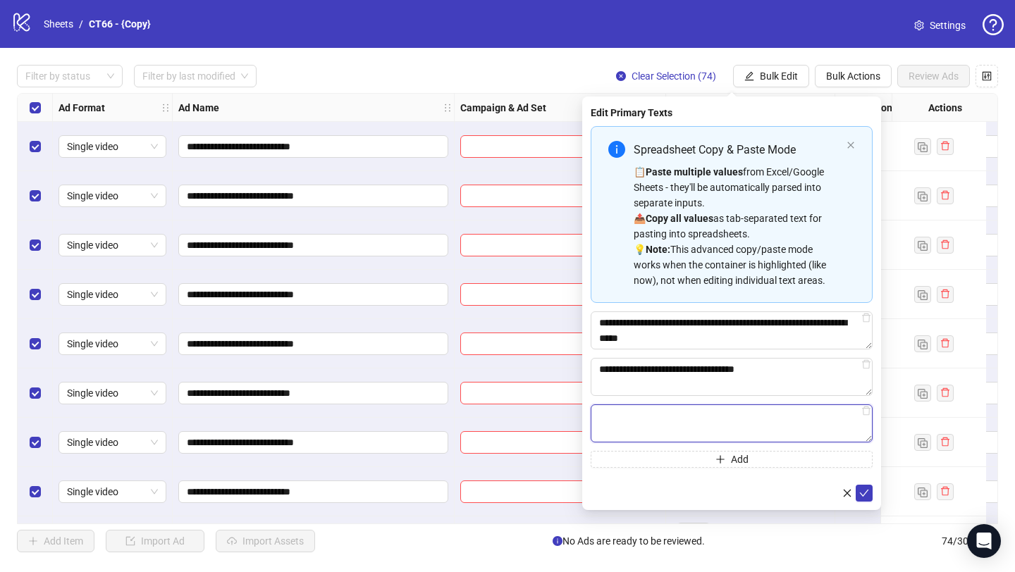
paste textarea "**********"
type textarea "**********"
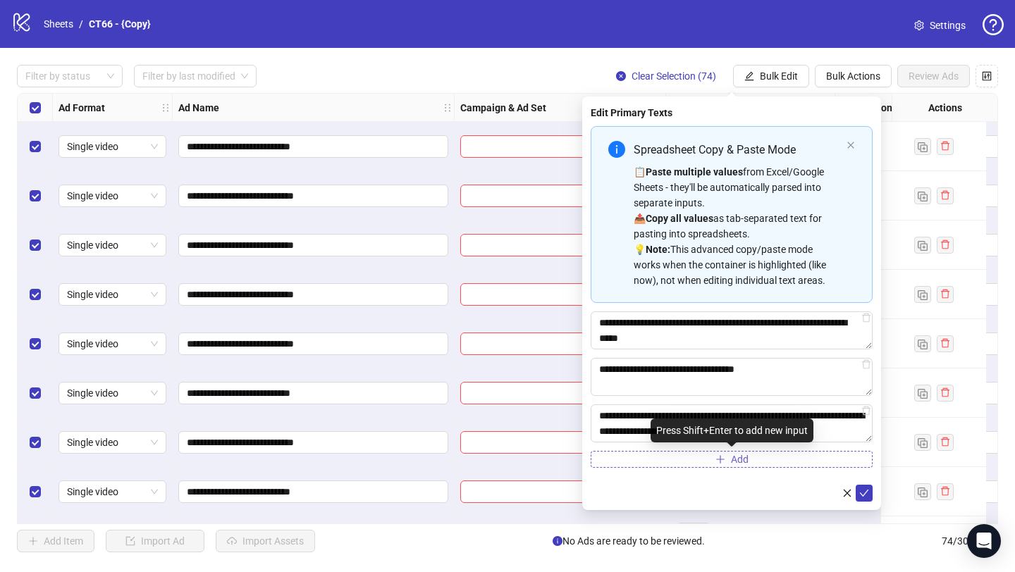
click at [701, 467] on button "Add" at bounding box center [732, 459] width 282 height 17
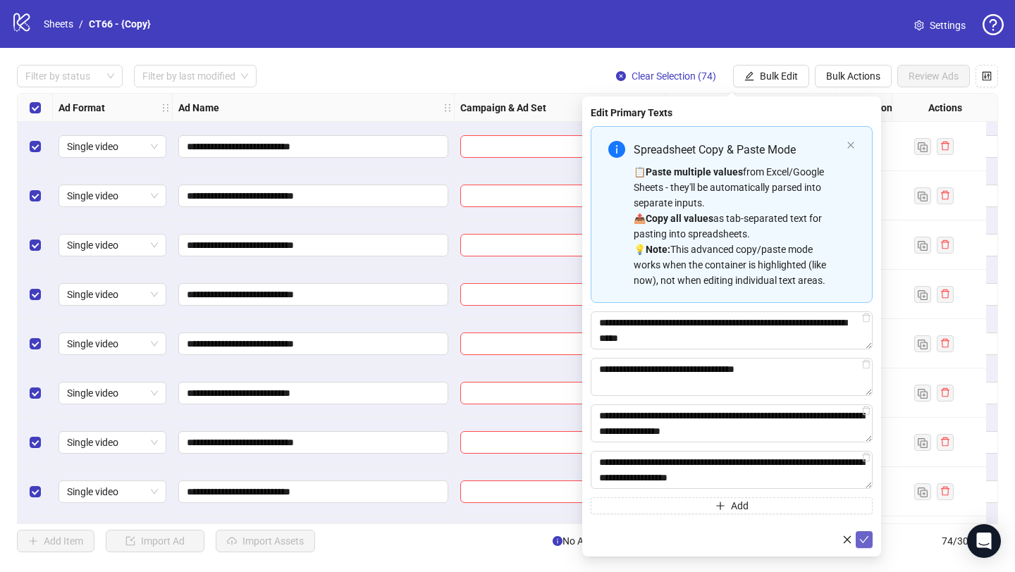
type textarea "**********"
click at [866, 541] on icon "check" at bounding box center [864, 540] width 10 height 10
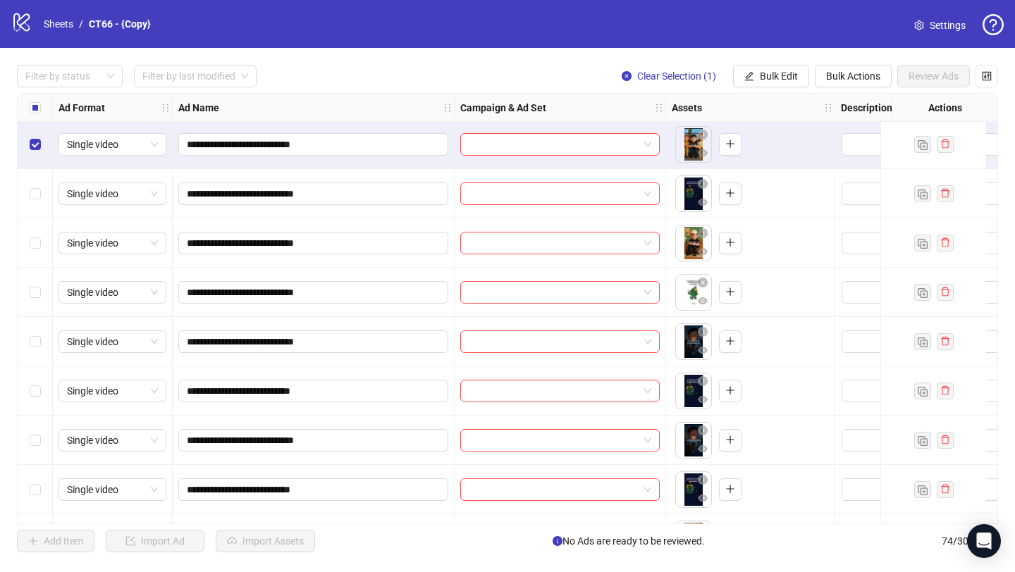
scroll to position [162, 0]
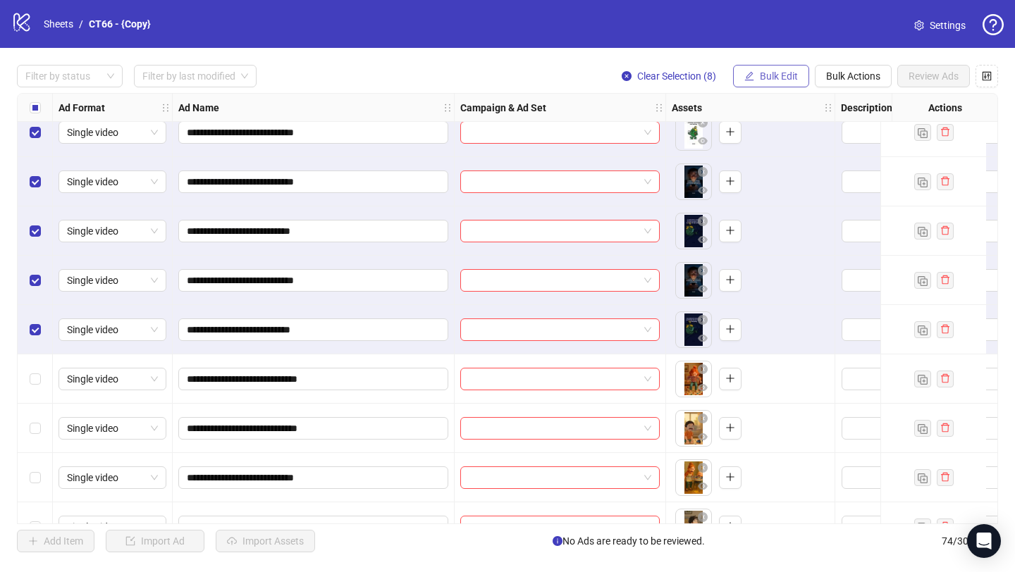
click at [784, 75] on span "Bulk Edit" at bounding box center [779, 75] width 38 height 11
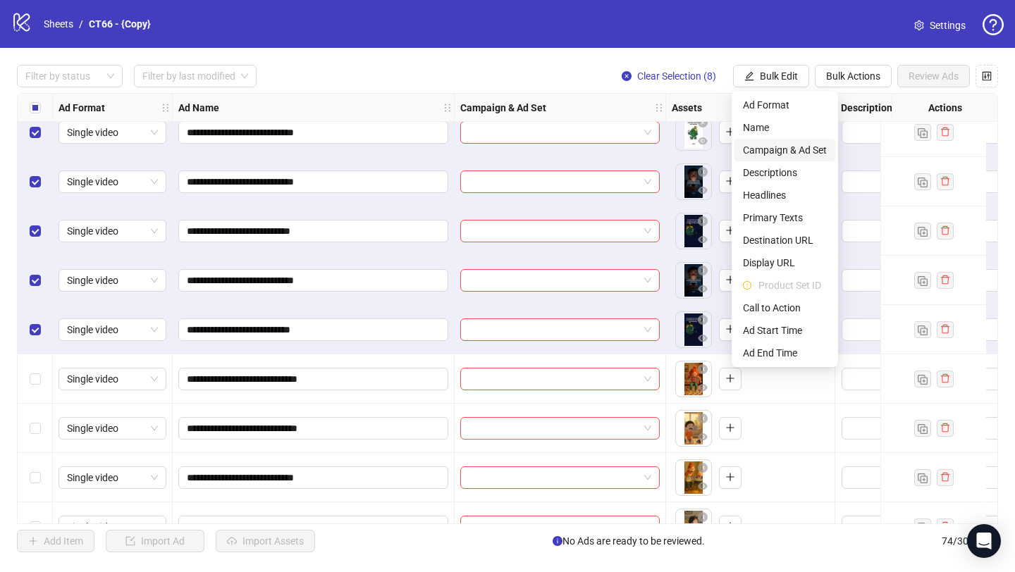
click at [781, 152] on span "Campaign & Ad Set" at bounding box center [785, 150] width 84 height 16
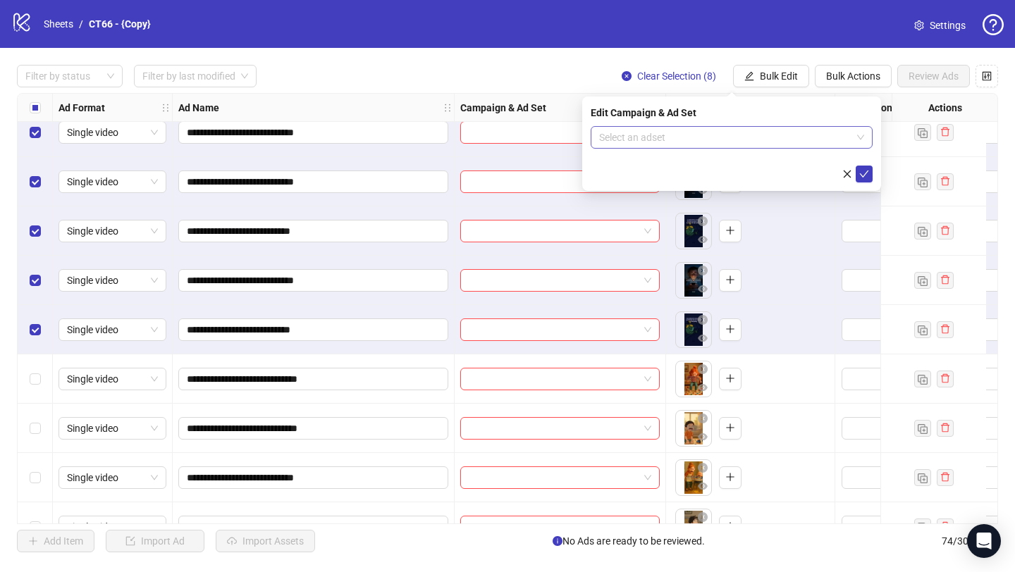
click at [696, 130] on input "search" at bounding box center [725, 137] width 252 height 21
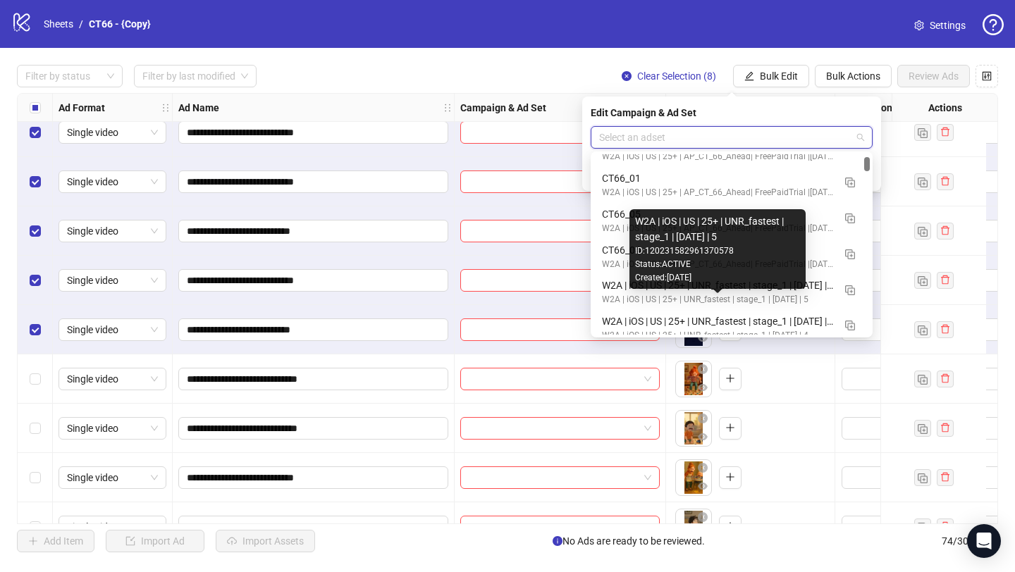
scroll to position [150, 0]
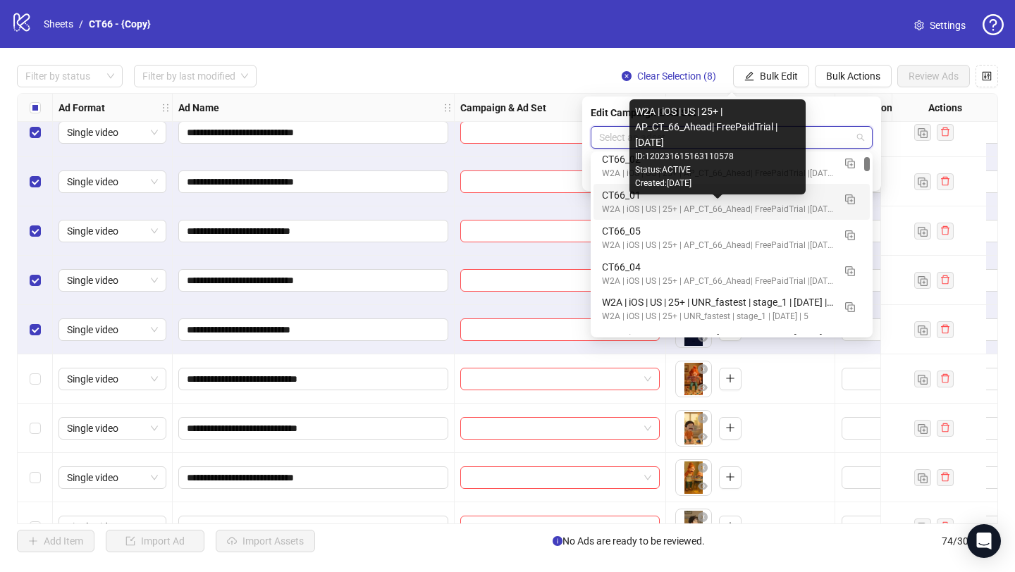
click at [622, 204] on div "W2A | iOS | US | 25+ | AP_CT_66_Ahead| FreePaidTrial |[DATE]" at bounding box center [717, 209] width 231 height 13
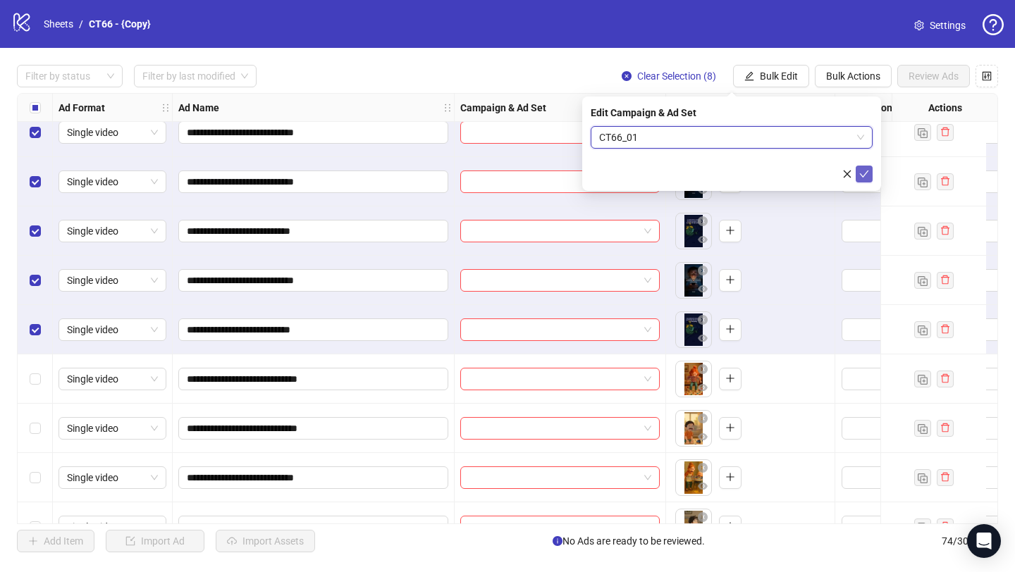
click at [865, 174] on icon "check" at bounding box center [864, 174] width 10 height 10
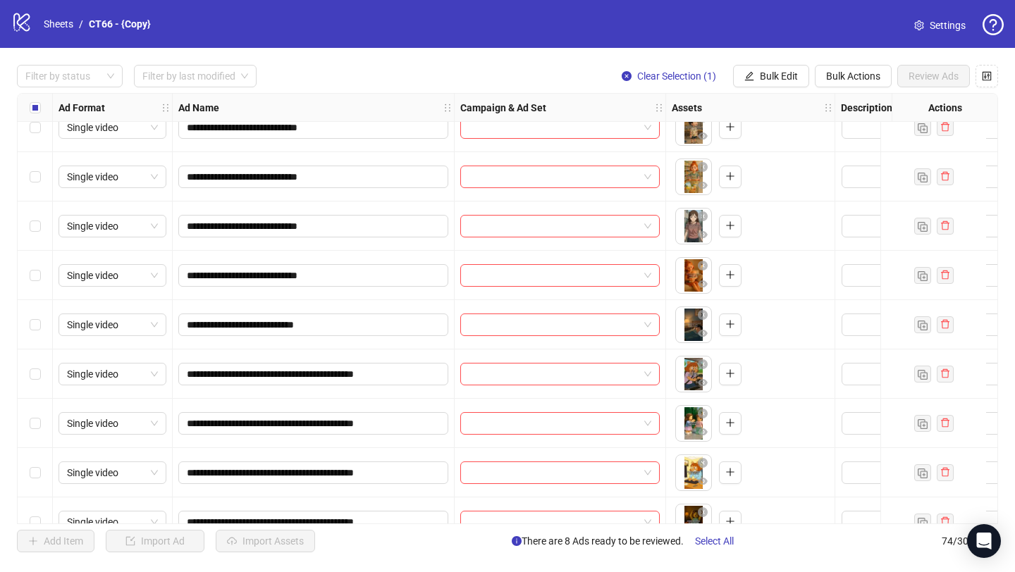
scroll to position [587, 0]
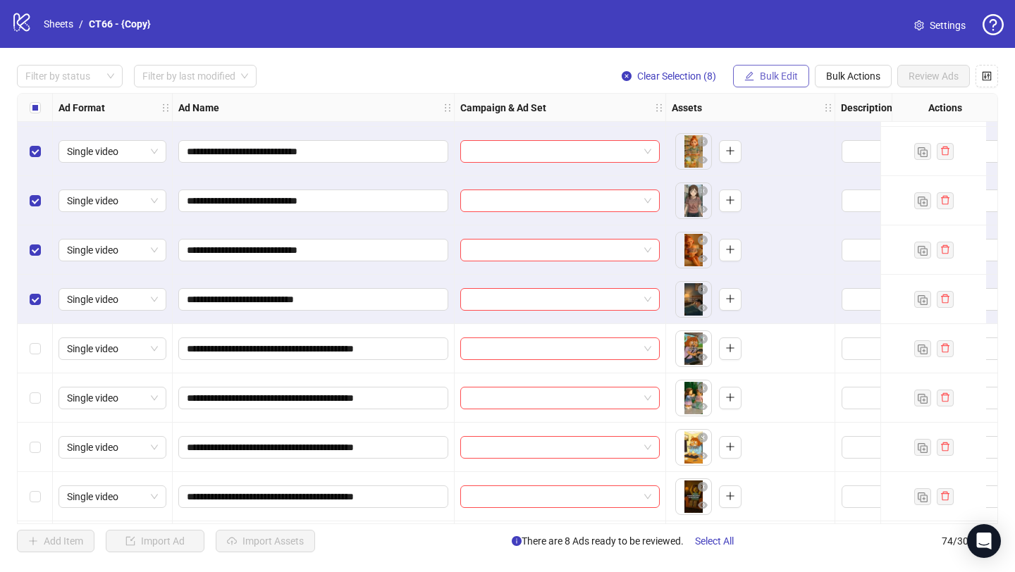
click at [779, 75] on span "Bulk Edit" at bounding box center [779, 75] width 38 height 11
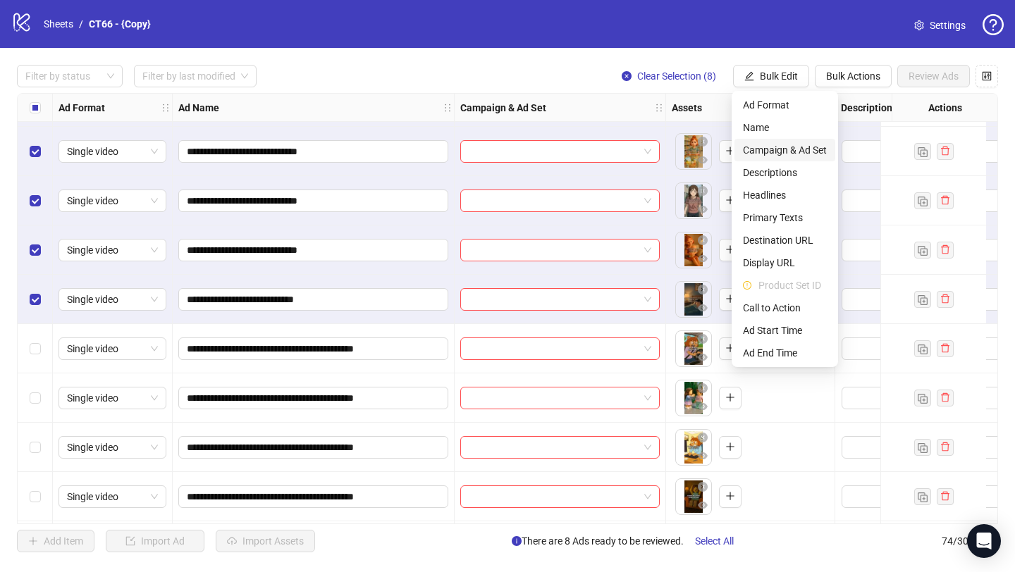
click at [777, 146] on span "Campaign & Ad Set" at bounding box center [785, 150] width 84 height 16
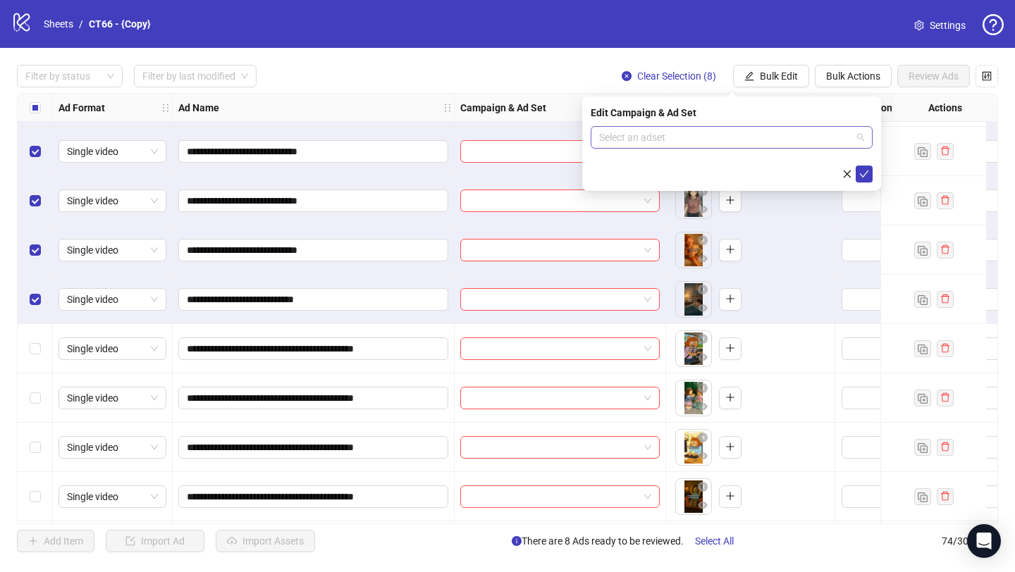
click at [659, 140] on input "search" at bounding box center [725, 137] width 252 height 21
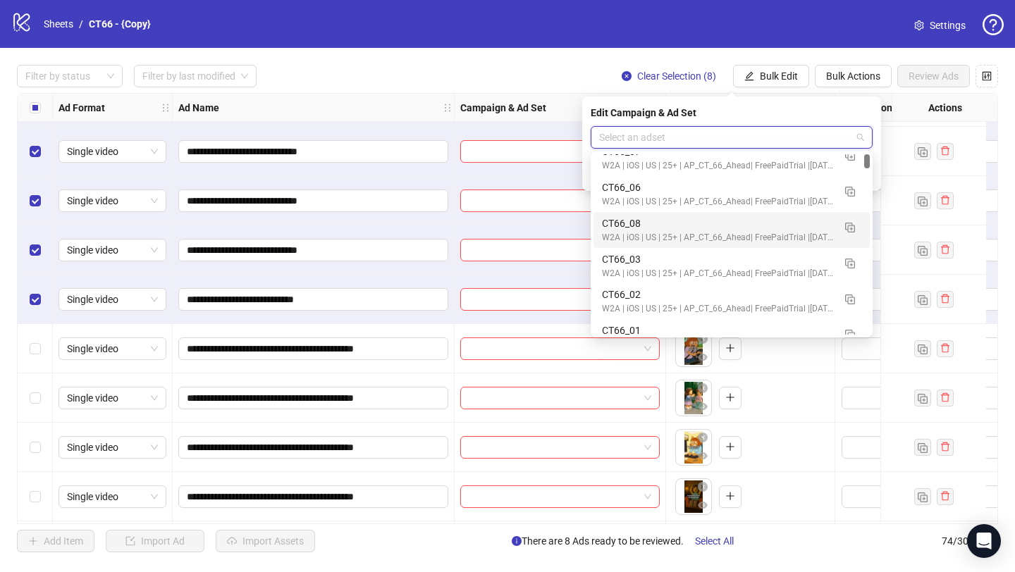
scroll to position [18, 0]
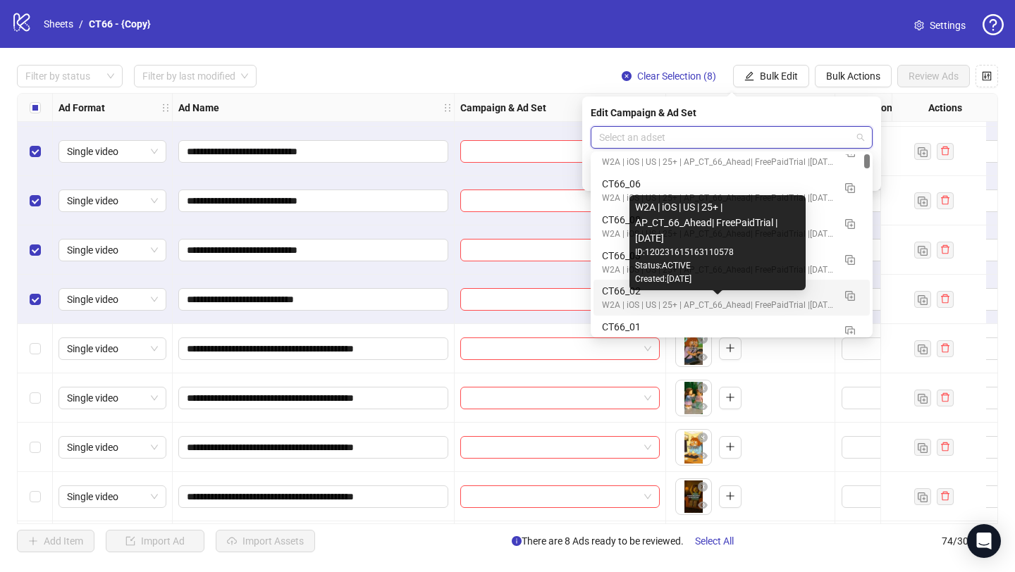
click at [631, 299] on div "W2A | iOS | US | 25+ | AP_CT_66_Ahead| FreePaidTrial |[DATE]" at bounding box center [717, 305] width 231 height 13
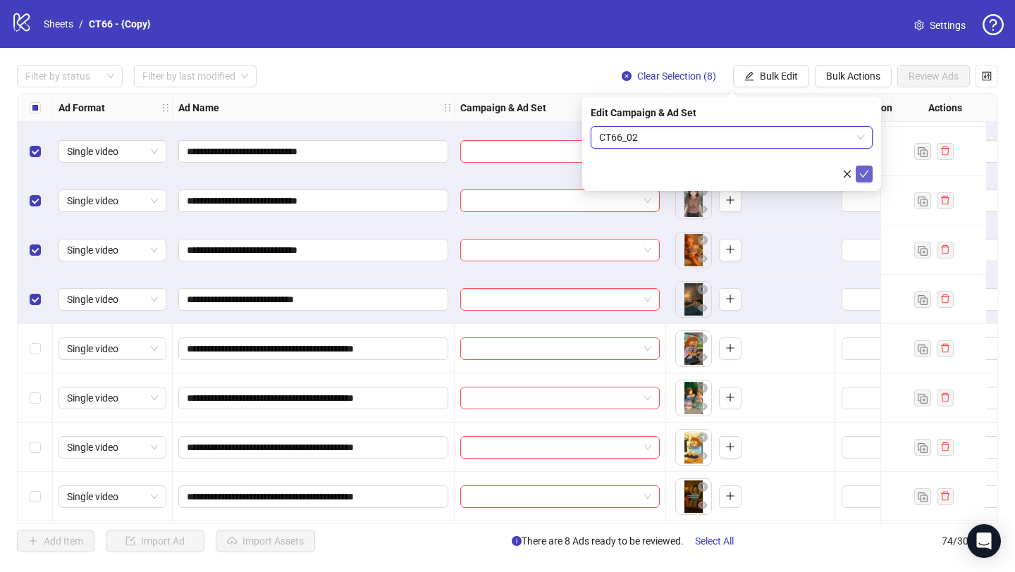
click at [866, 178] on icon "check" at bounding box center [864, 174] width 10 height 10
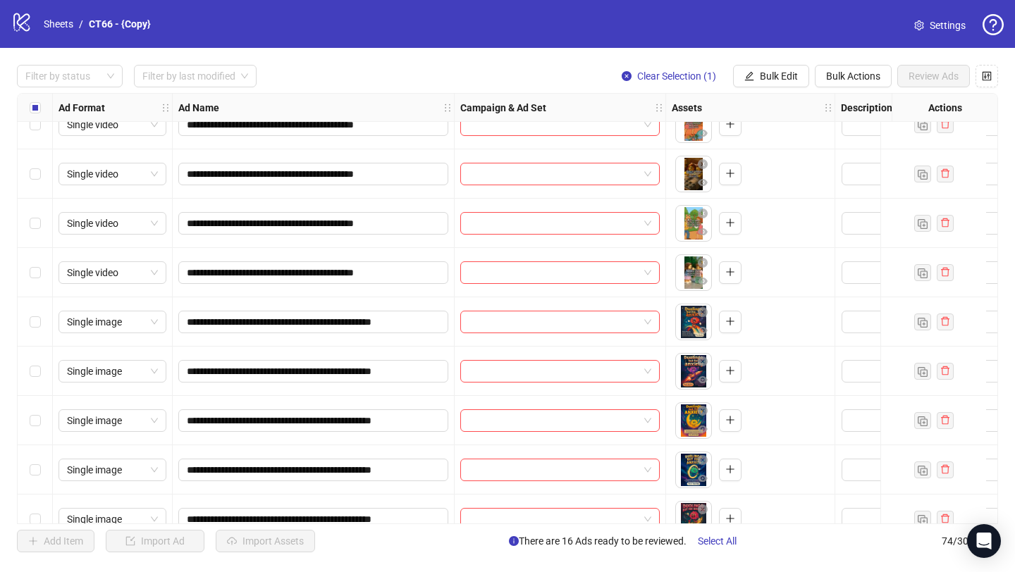
scroll to position [1020, 0]
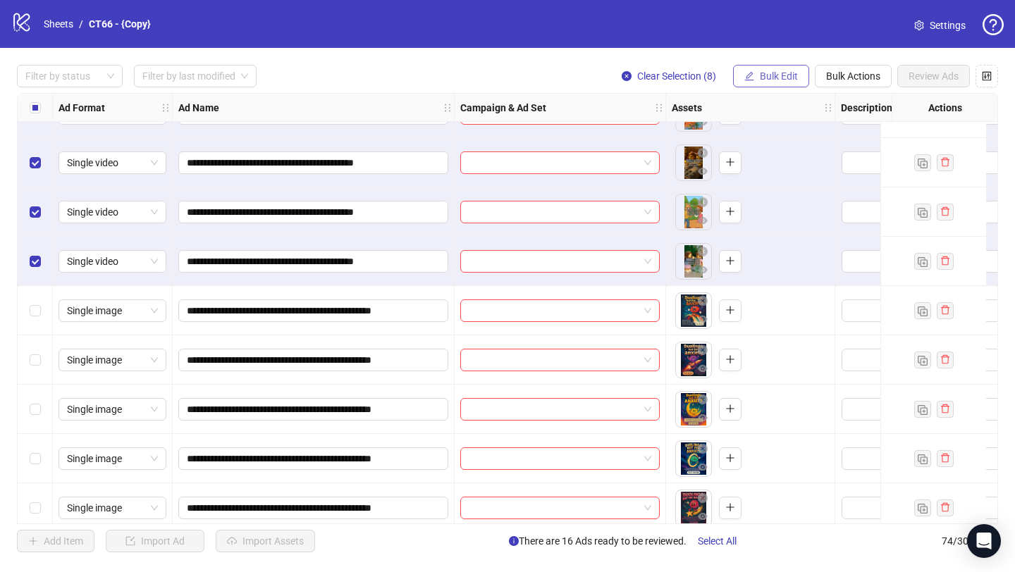
click at [784, 72] on span "Bulk Edit" at bounding box center [779, 75] width 38 height 11
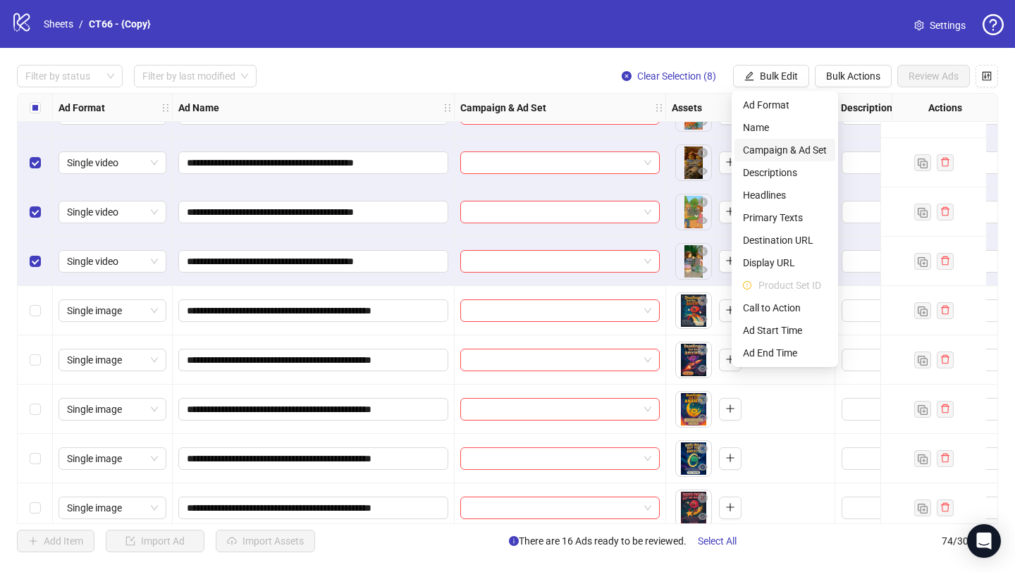
click at [796, 154] on span "Campaign & Ad Set" at bounding box center [785, 150] width 84 height 16
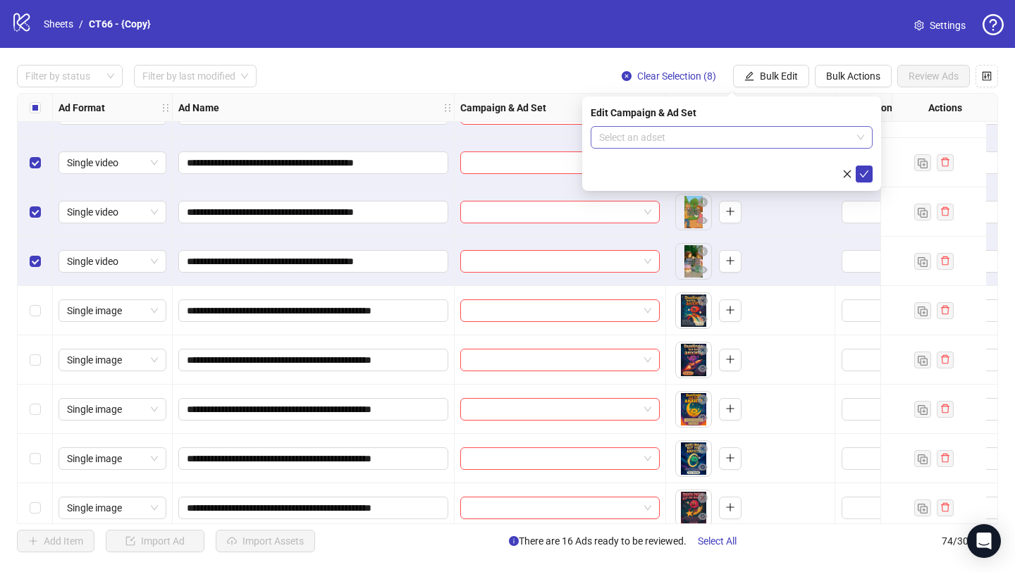
click at [710, 140] on input "search" at bounding box center [725, 137] width 252 height 21
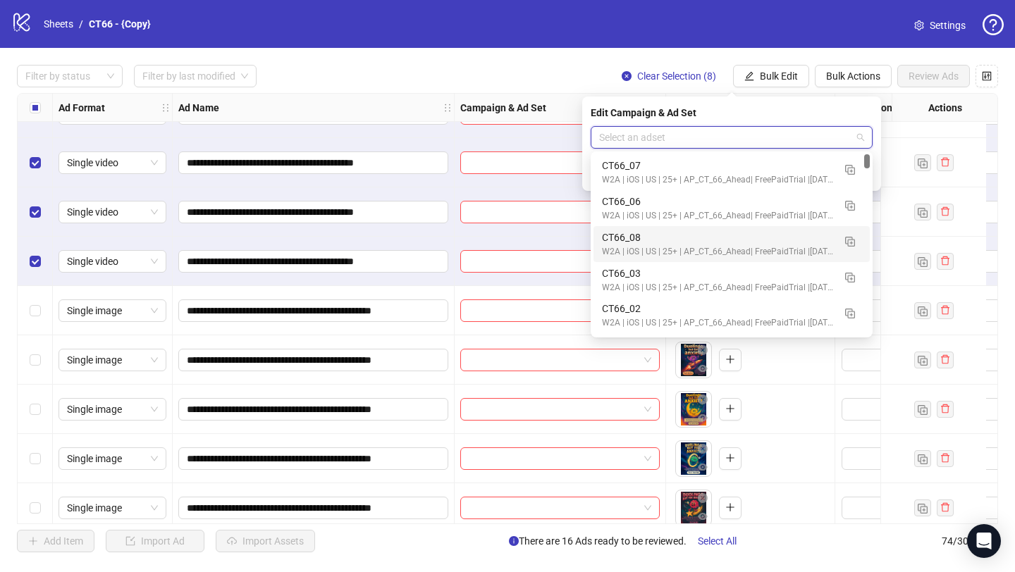
scroll to position [2, 0]
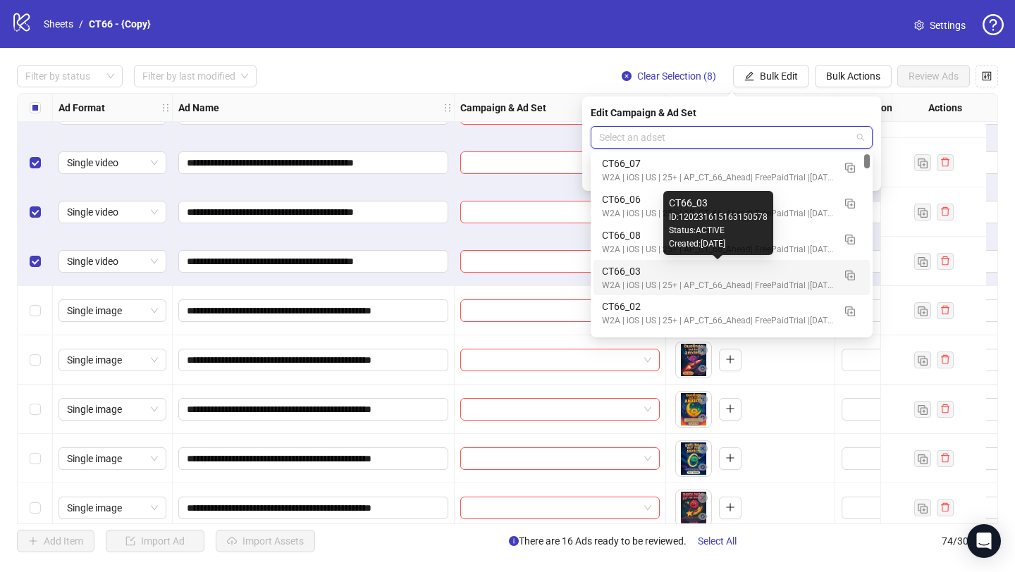
click at [651, 276] on div "CT66_03" at bounding box center [717, 272] width 231 height 16
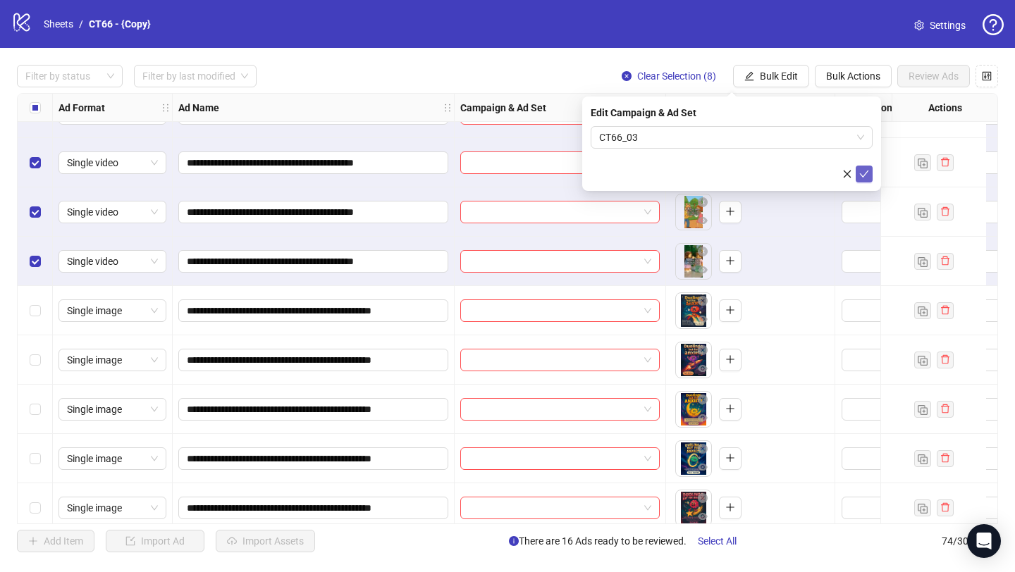
click at [865, 167] on button "submit" at bounding box center [863, 174] width 17 height 17
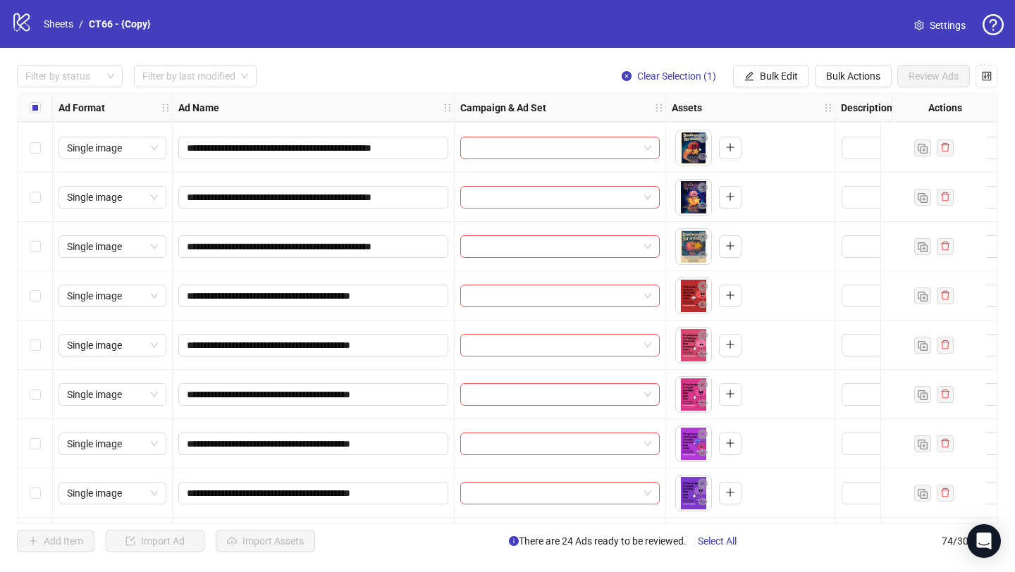
scroll to position [1528, 0]
click at [27, 247] on div "Select row 34" at bounding box center [35, 245] width 35 height 49
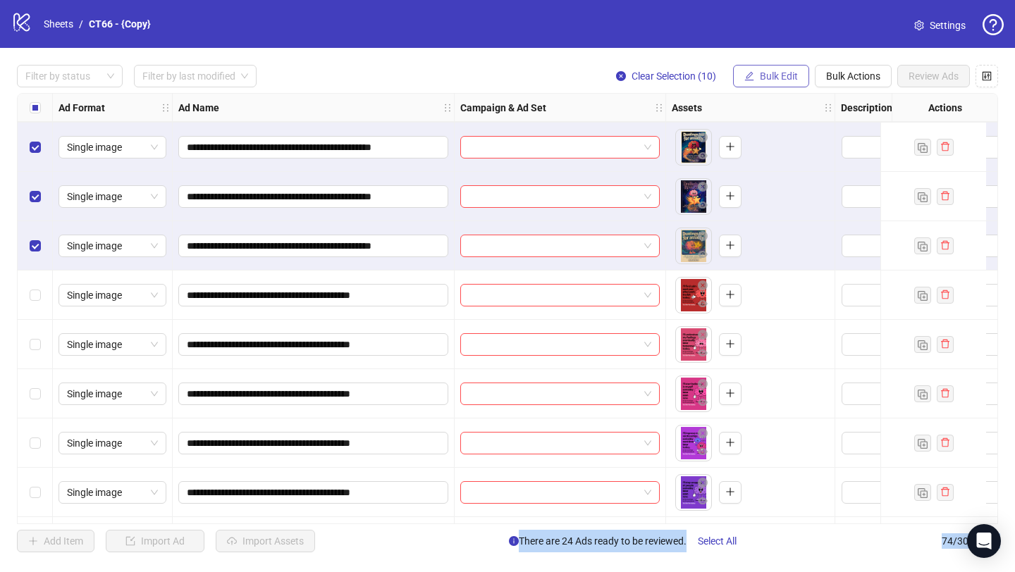
click at [769, 77] on span "Bulk Edit" at bounding box center [779, 75] width 38 height 11
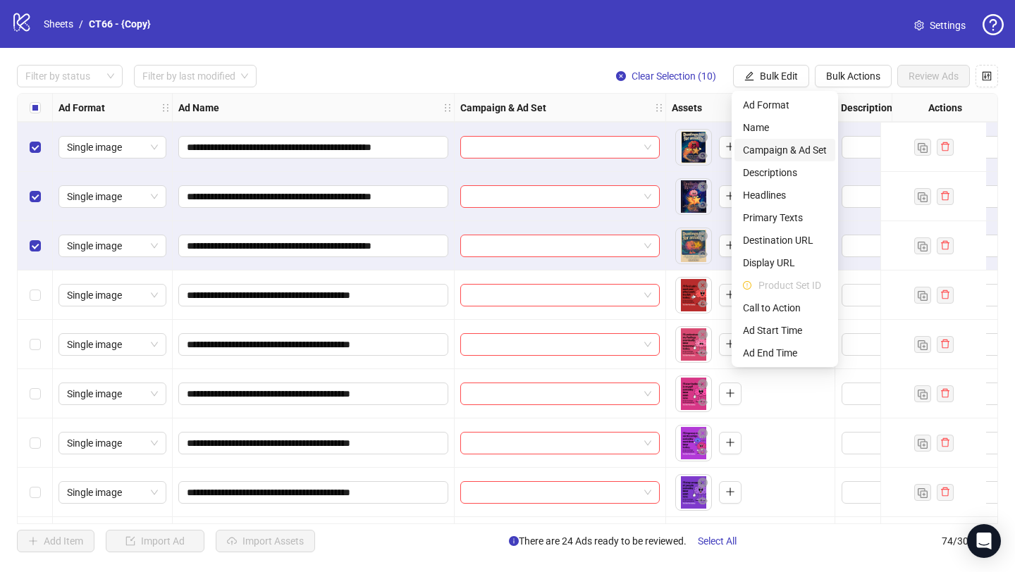
click at [785, 144] on span "Campaign & Ad Set" at bounding box center [785, 150] width 84 height 16
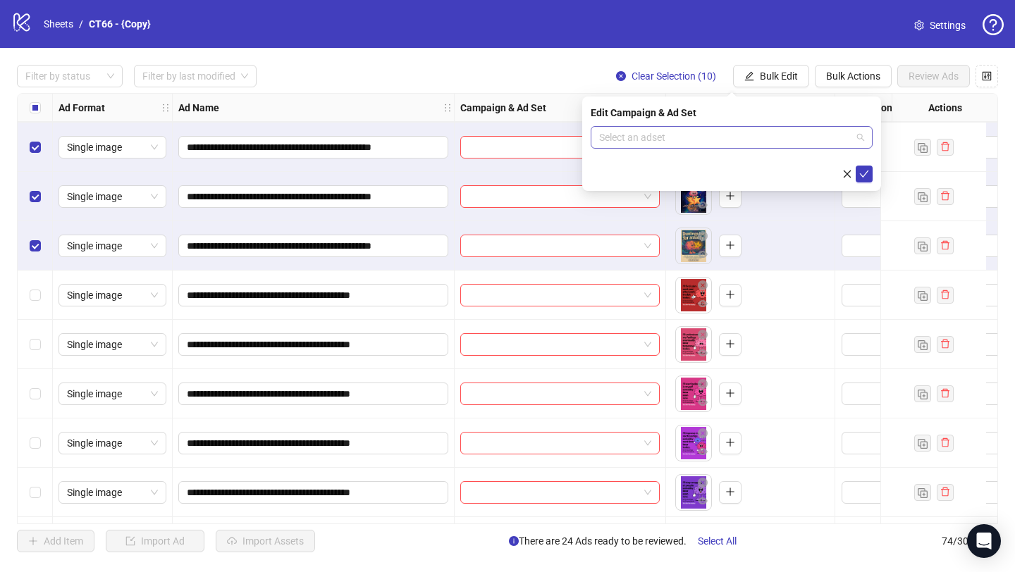
click at [637, 132] on input "search" at bounding box center [725, 137] width 252 height 21
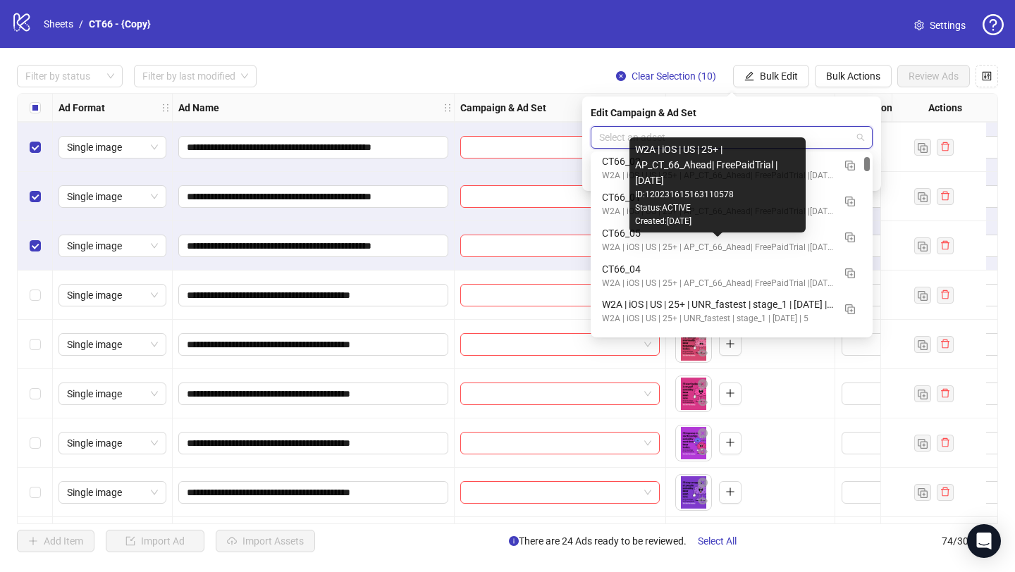
scroll to position [147, 0]
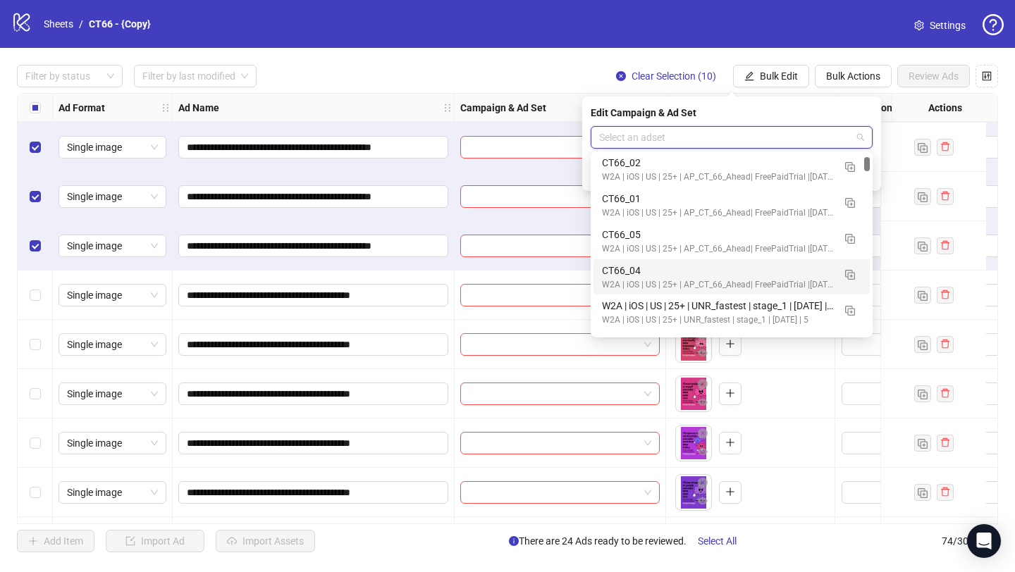
click at [638, 271] on div "CT66_04" at bounding box center [717, 271] width 231 height 16
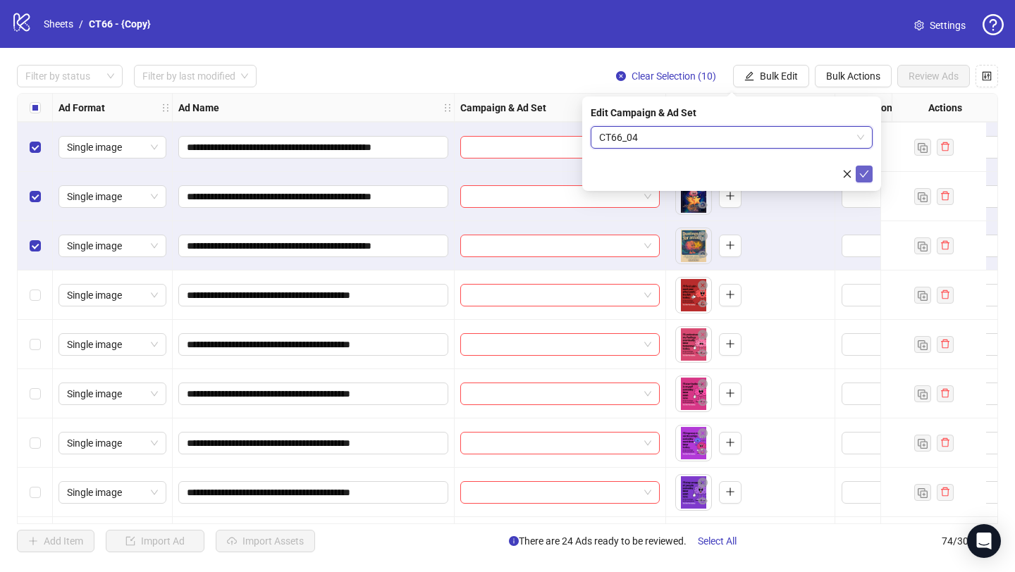
click at [862, 176] on icon "check" at bounding box center [864, 174] width 10 height 10
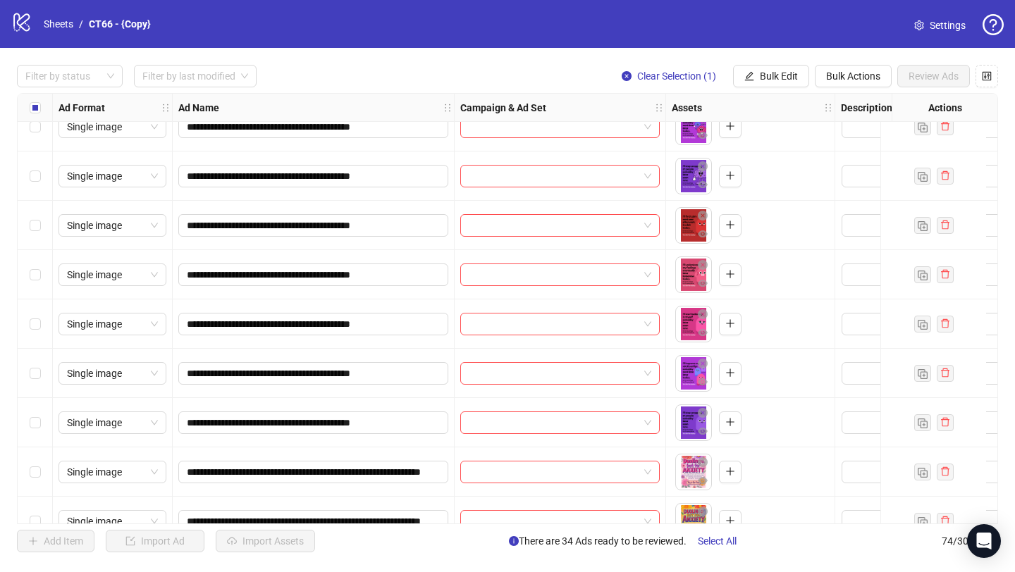
scroll to position [2006, 0]
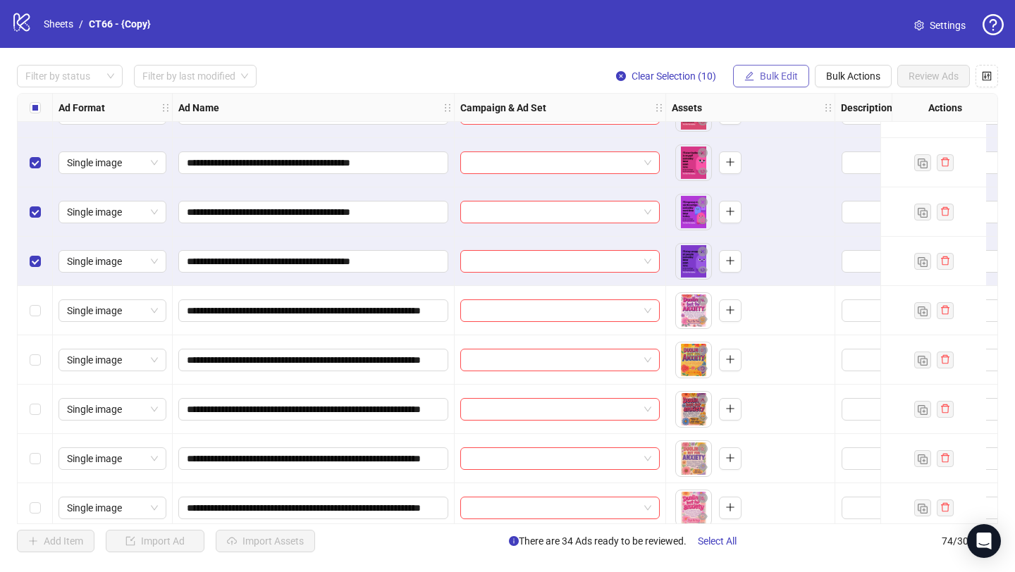
click at [765, 72] on span "Bulk Edit" at bounding box center [779, 75] width 38 height 11
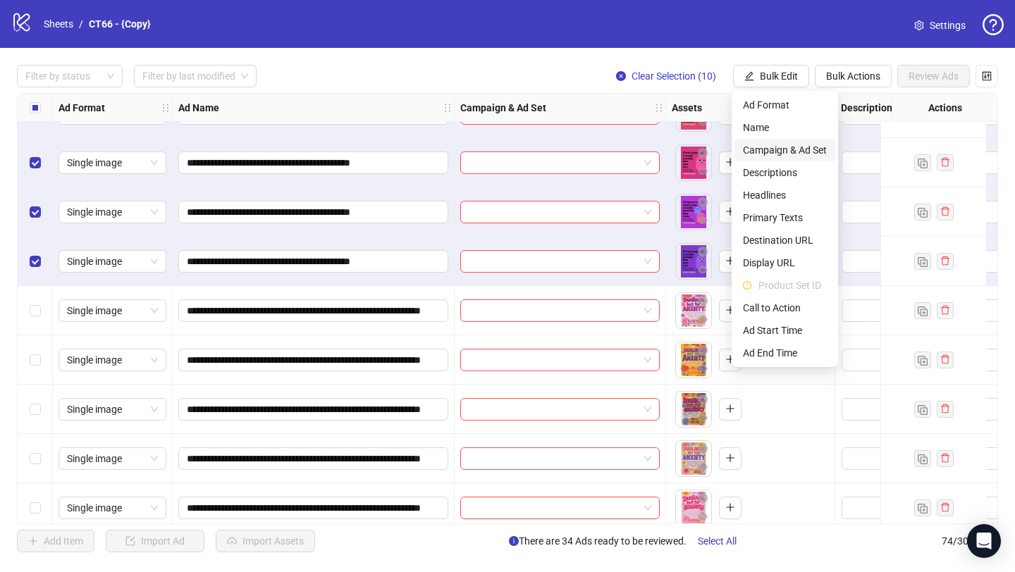
click at [769, 152] on span "Campaign & Ad Set" at bounding box center [785, 150] width 84 height 16
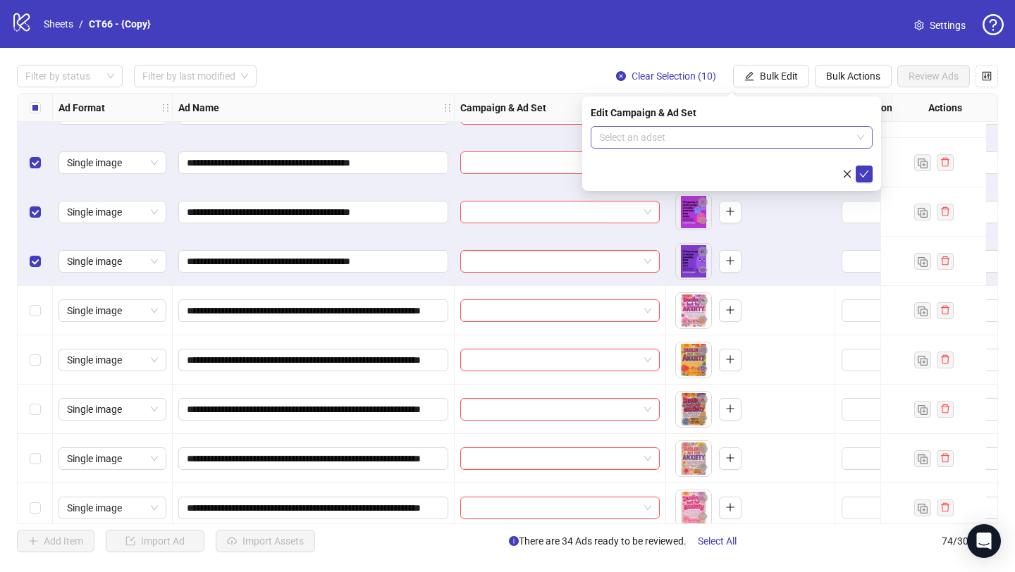
click at [674, 137] on input "search" at bounding box center [725, 137] width 252 height 21
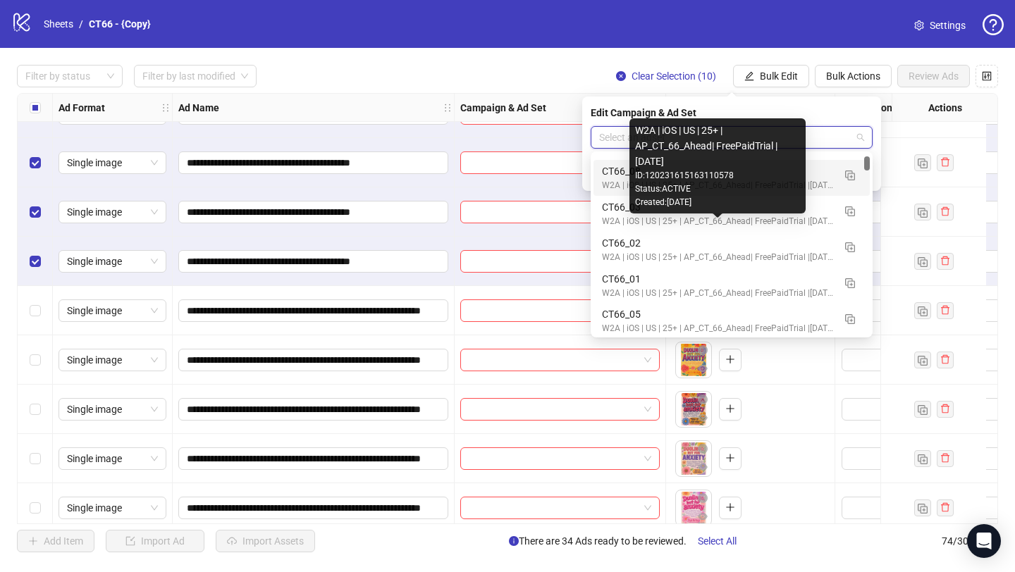
scroll to position [121, 0]
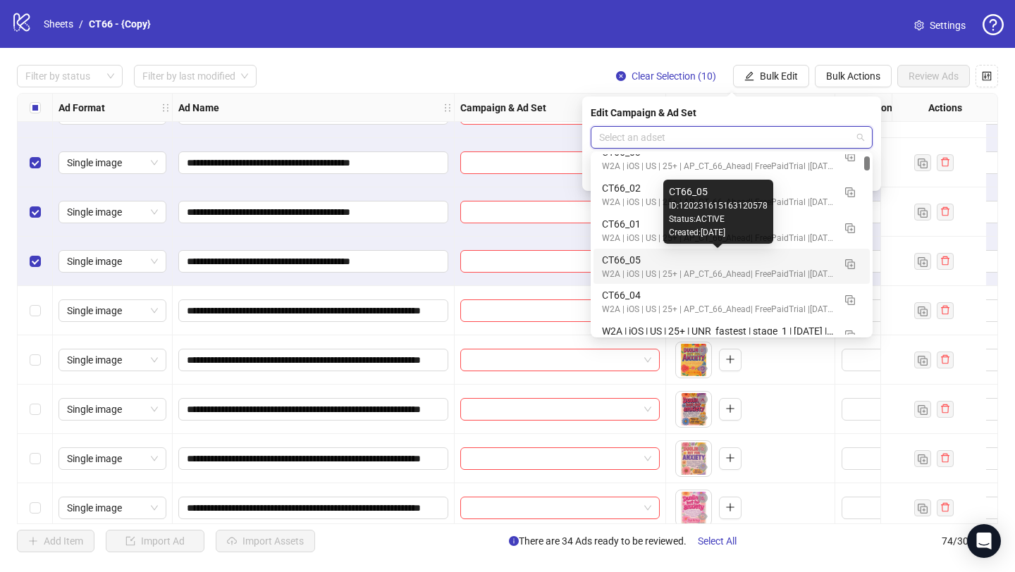
click at [619, 264] on div "CT66_05" at bounding box center [717, 260] width 231 height 16
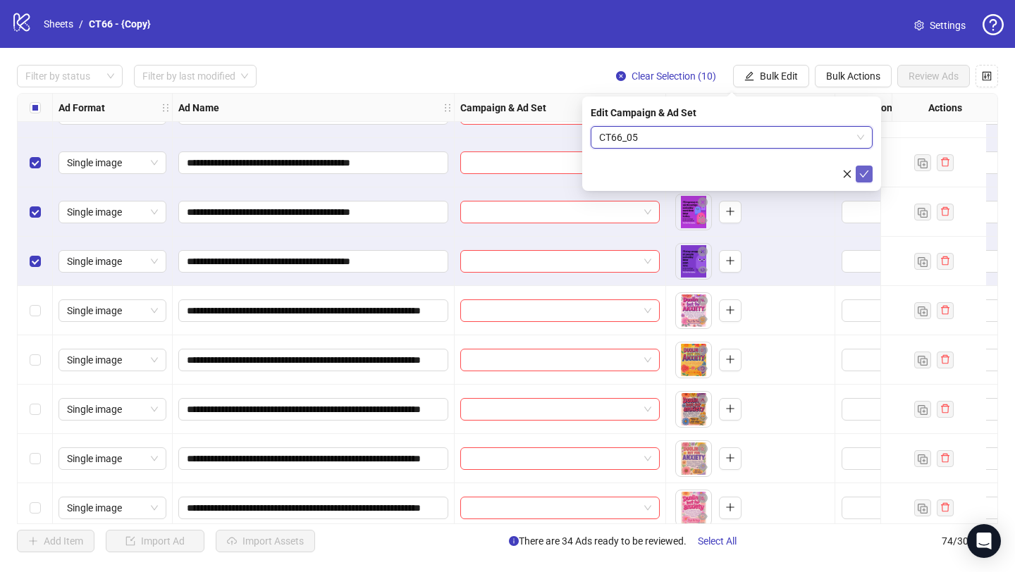
click at [862, 170] on icon "check" at bounding box center [864, 174] width 10 height 10
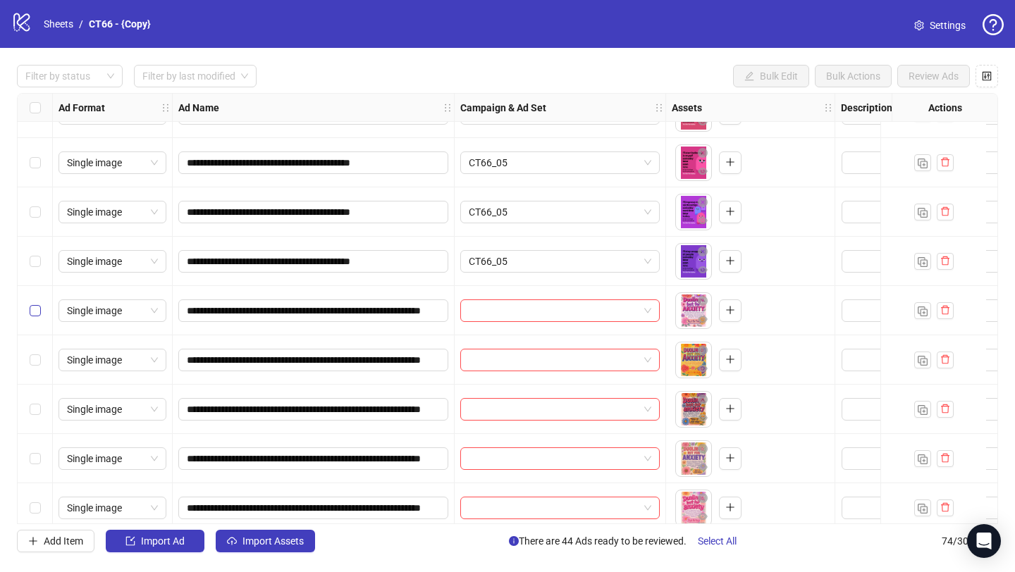
click at [33, 316] on label "Select row 45" at bounding box center [35, 311] width 11 height 16
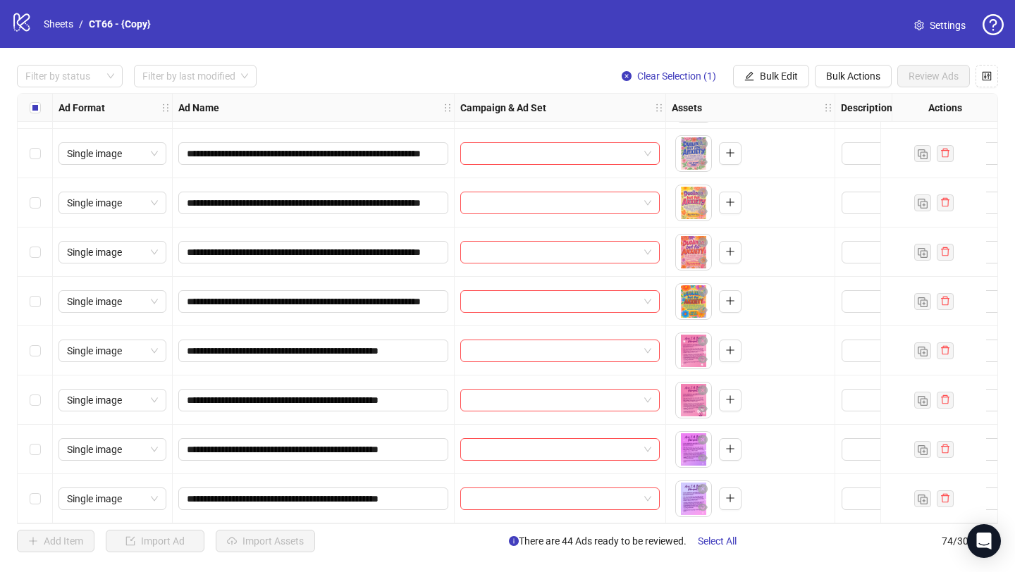
scroll to position [2466, 0]
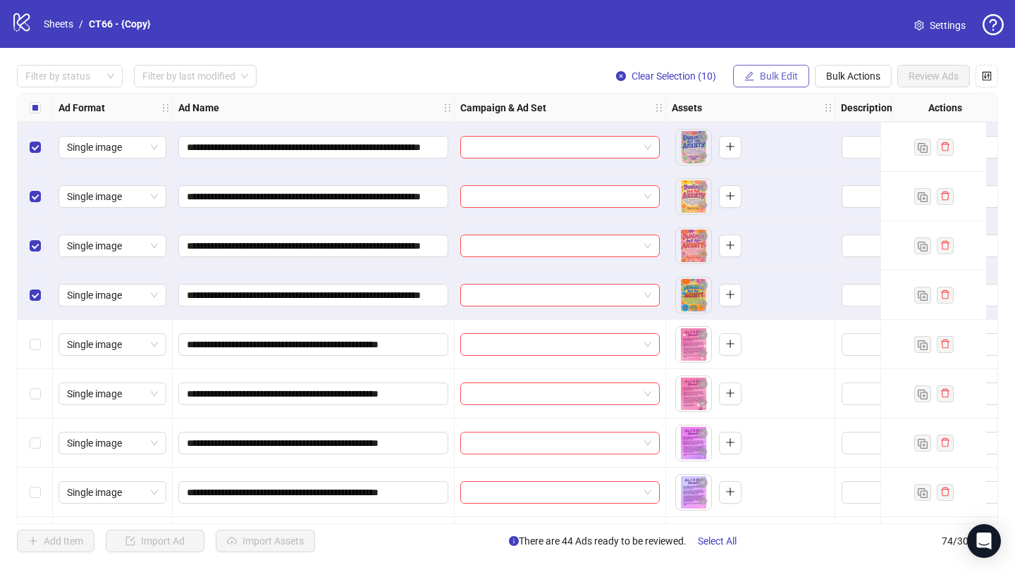
click at [768, 80] on span "Bulk Edit" at bounding box center [779, 75] width 38 height 11
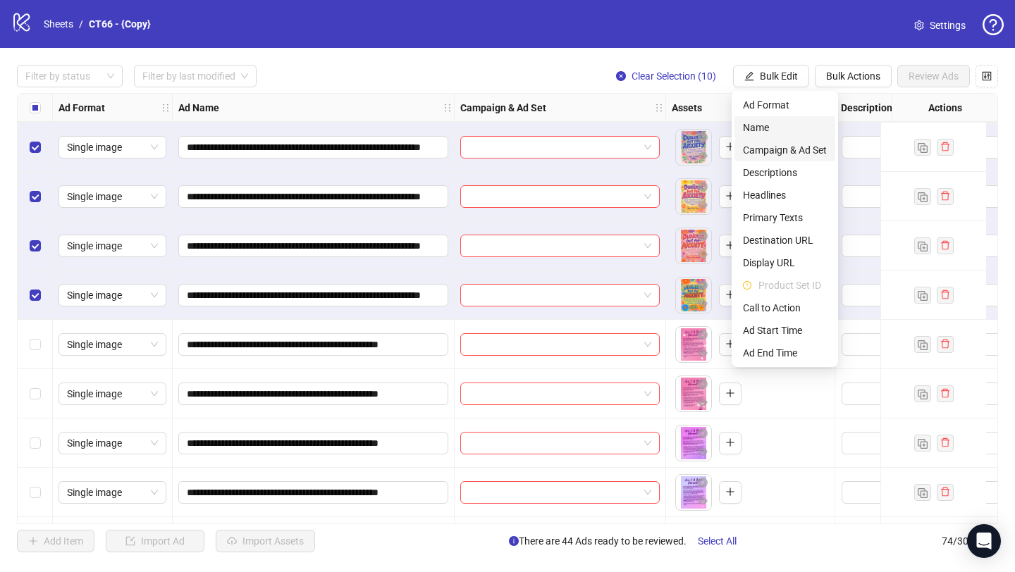
click at [768, 149] on span "Campaign & Ad Set" at bounding box center [785, 150] width 84 height 16
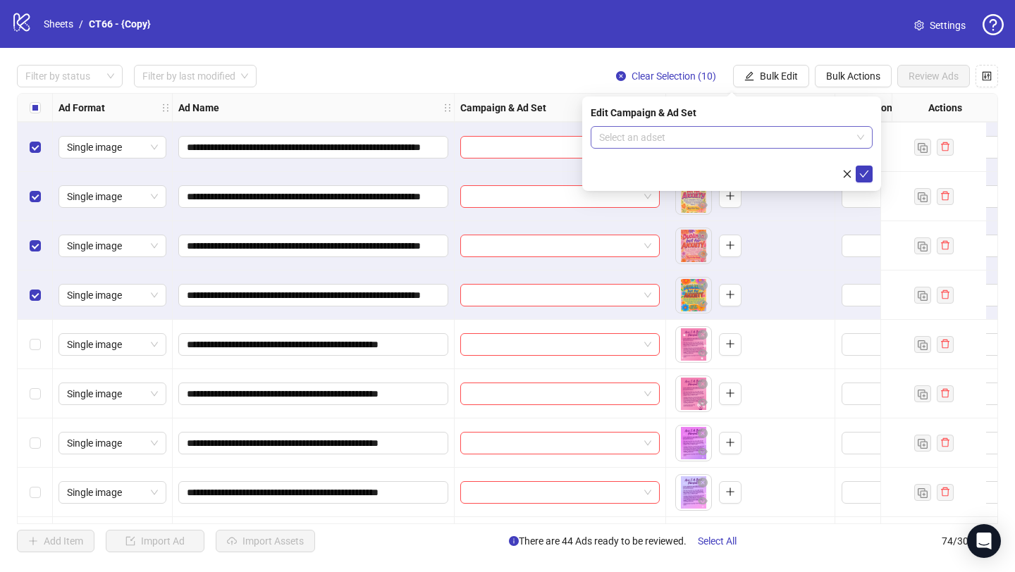
click at [681, 135] on input "search" at bounding box center [725, 137] width 252 height 21
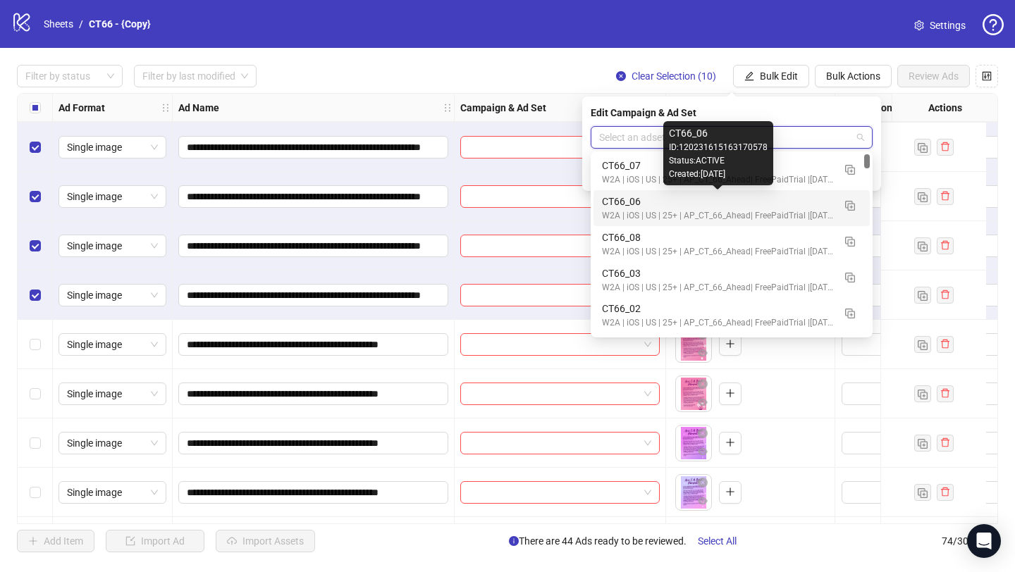
click at [644, 204] on div "CT66_06" at bounding box center [717, 202] width 231 height 16
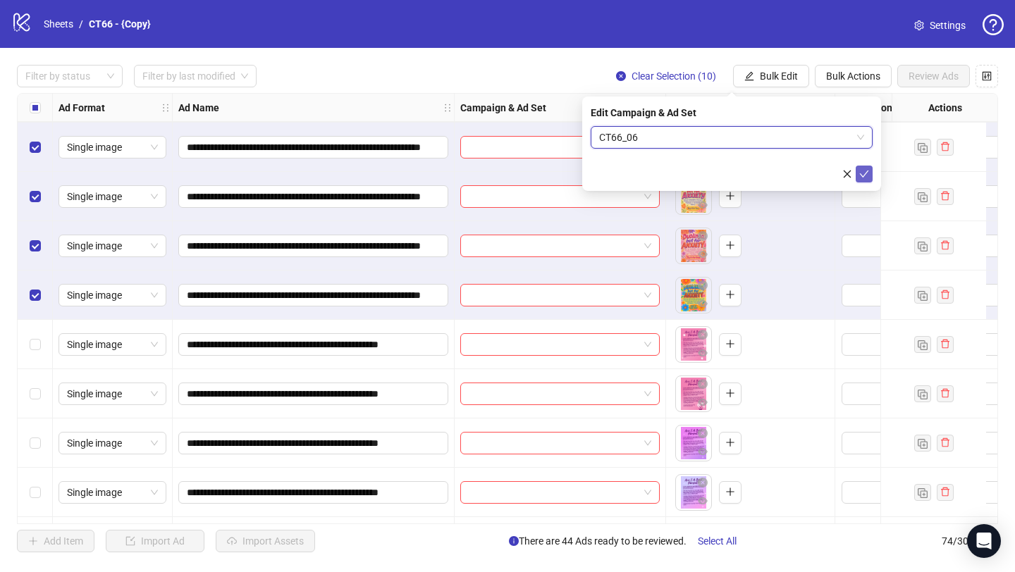
click at [865, 180] on button "submit" at bounding box center [863, 174] width 17 height 17
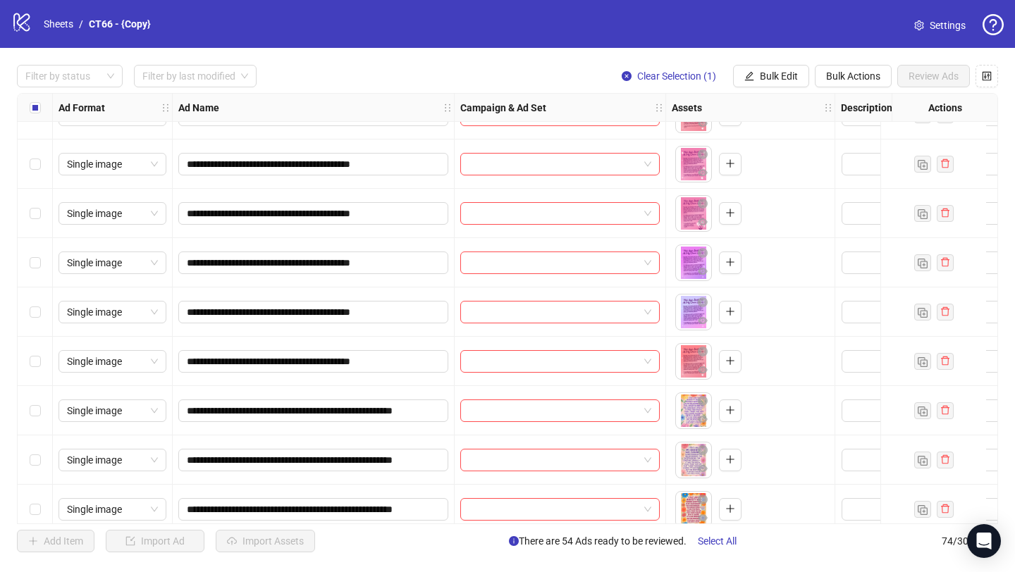
scroll to position [2937, 0]
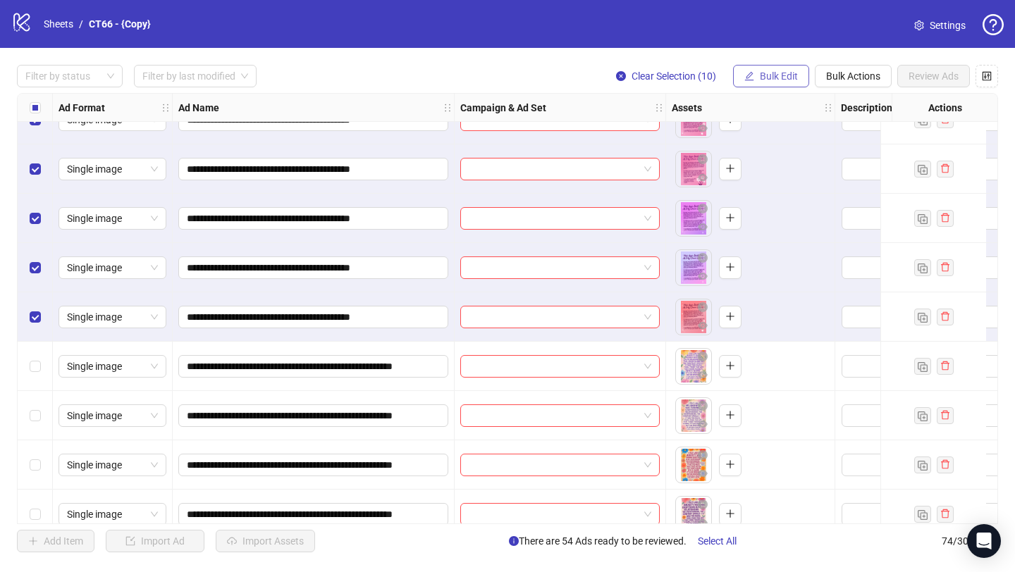
click at [752, 82] on button "Bulk Edit" at bounding box center [771, 76] width 76 height 23
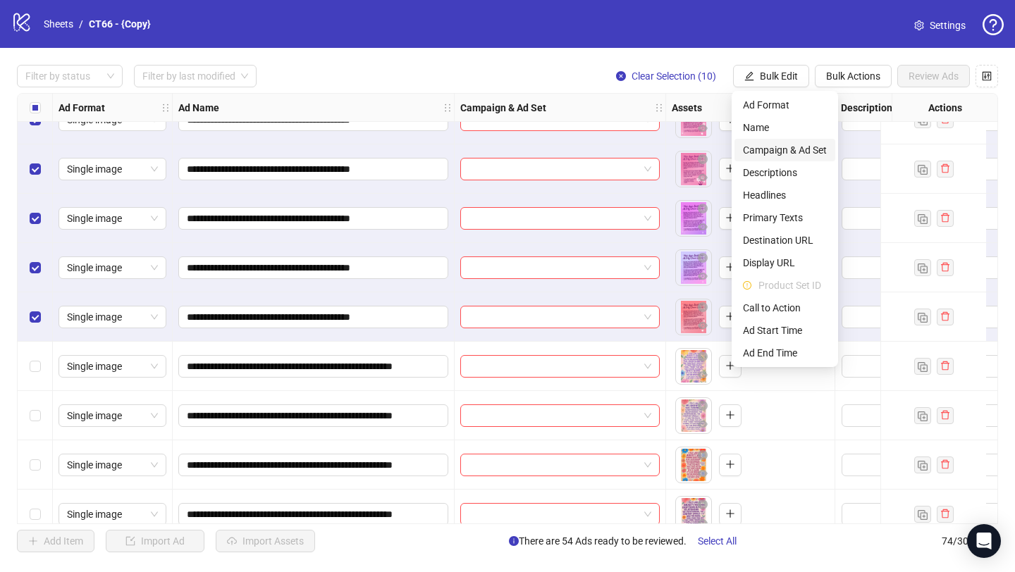
click at [779, 152] on span "Campaign & Ad Set" at bounding box center [785, 150] width 84 height 16
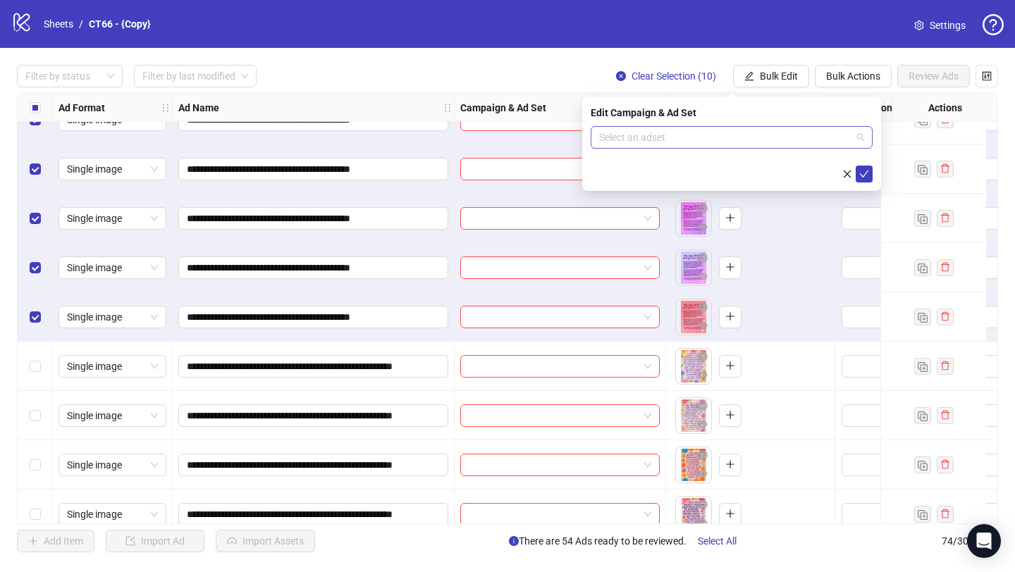
click at [715, 135] on input "search" at bounding box center [725, 137] width 252 height 21
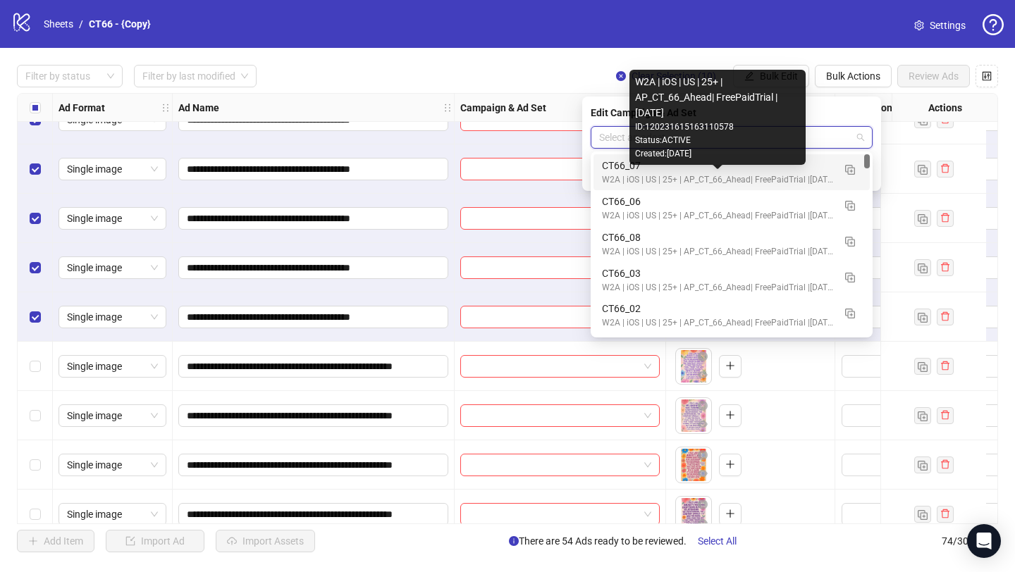
click at [650, 172] on div "CT66_07" at bounding box center [717, 166] width 231 height 16
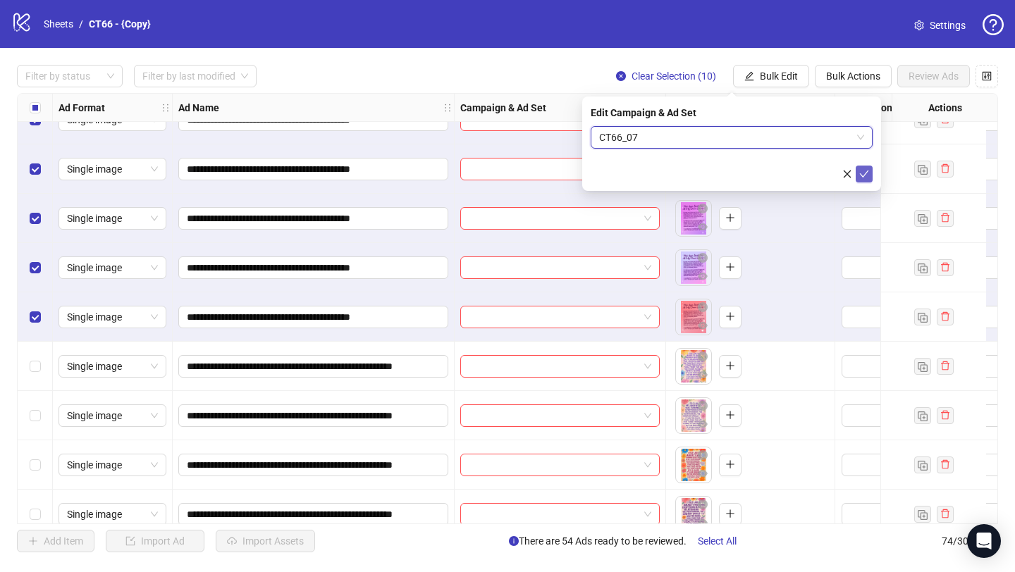
click at [862, 173] on icon "check" at bounding box center [864, 174] width 10 height 10
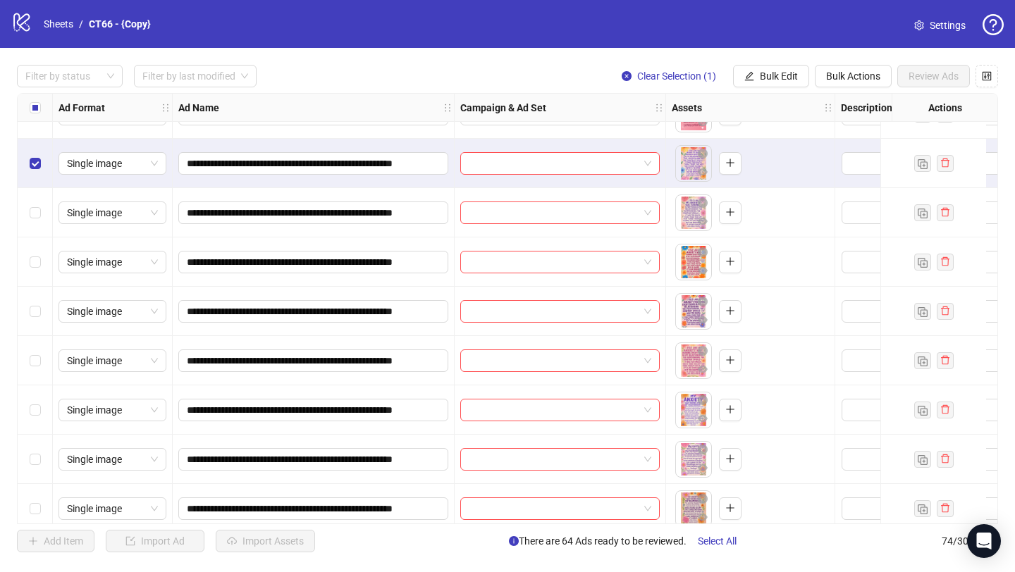
scroll to position [3254, 0]
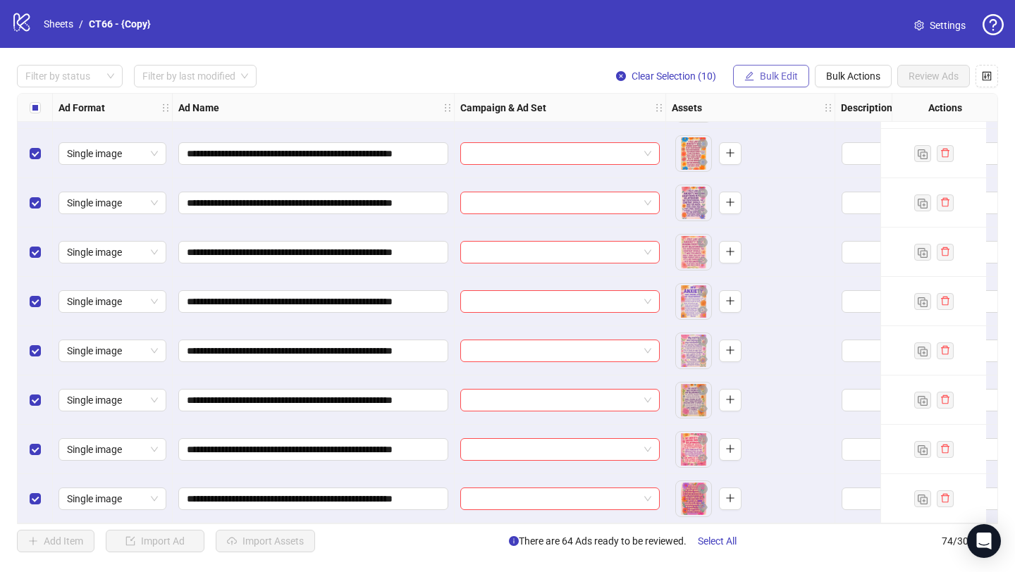
click at [765, 83] on button "Bulk Edit" at bounding box center [771, 76] width 76 height 23
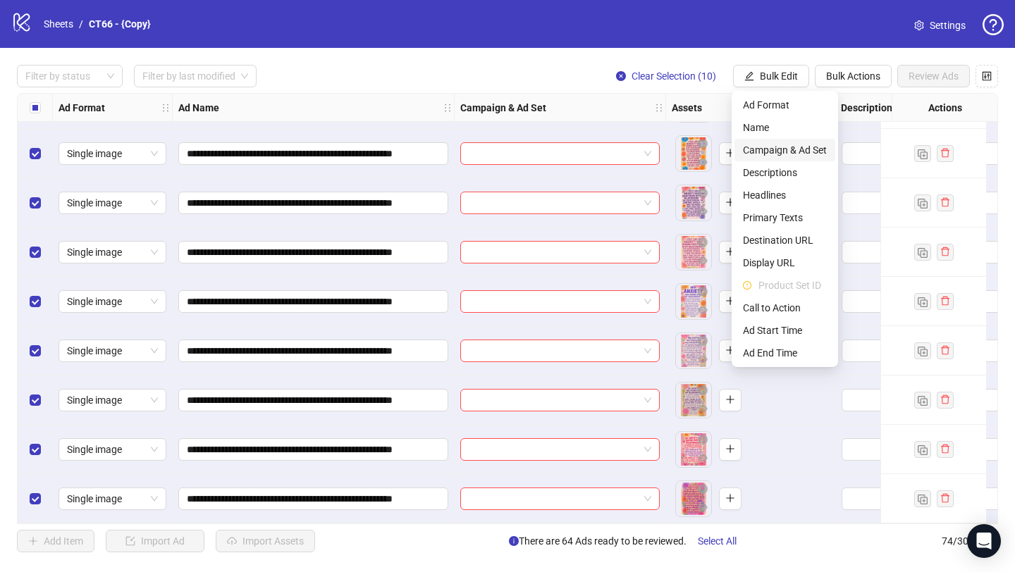
click at [784, 145] on span "Campaign & Ad Set" at bounding box center [785, 150] width 84 height 16
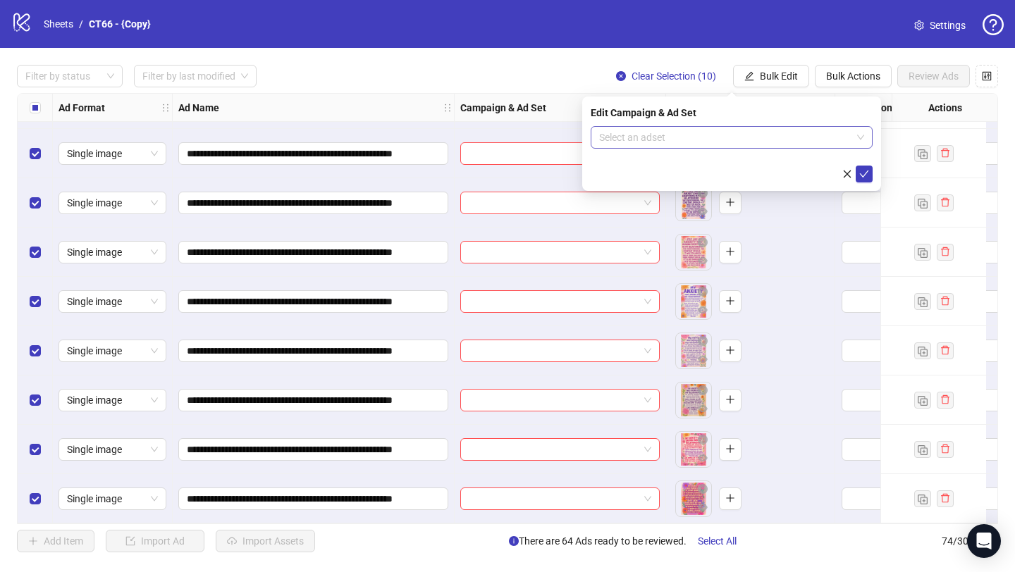
click at [686, 135] on input "search" at bounding box center [725, 137] width 252 height 21
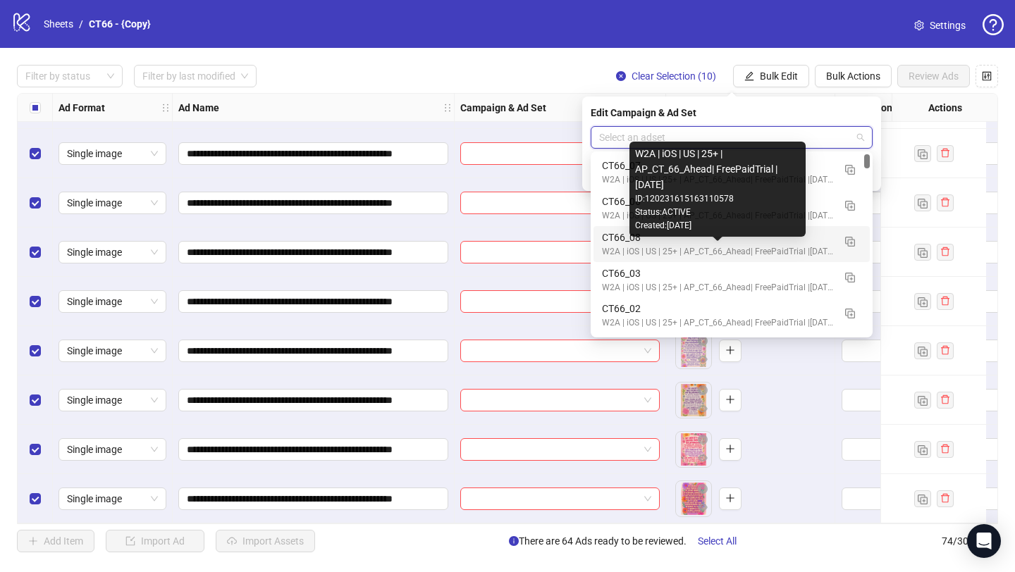
click at [653, 246] on div "W2A | iOS | US | 25+ | AP_CT_66_Ahead| FreePaidTrial |[DATE]" at bounding box center [717, 251] width 231 height 13
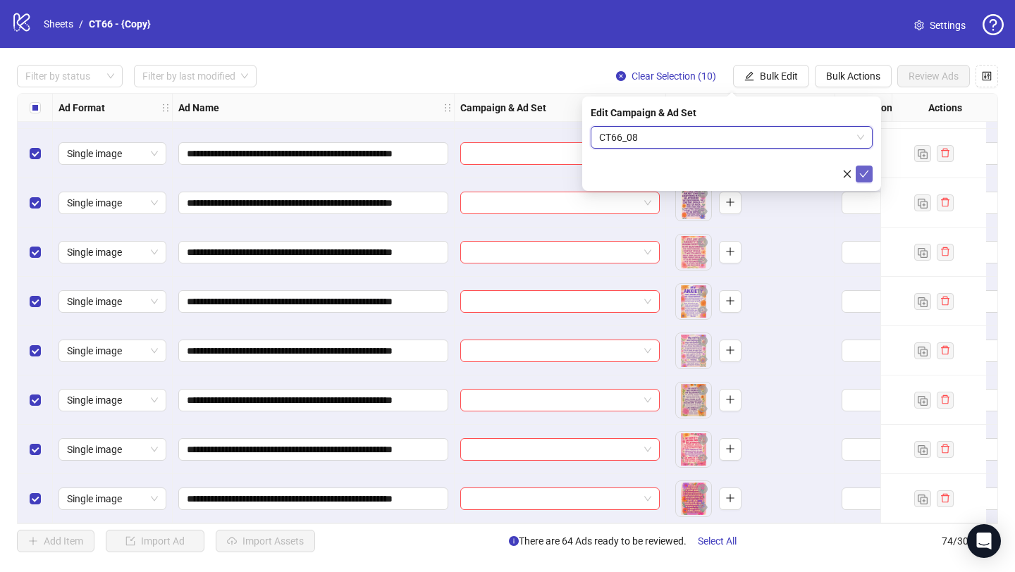
click at [865, 171] on icon "check" at bounding box center [864, 174] width 10 height 10
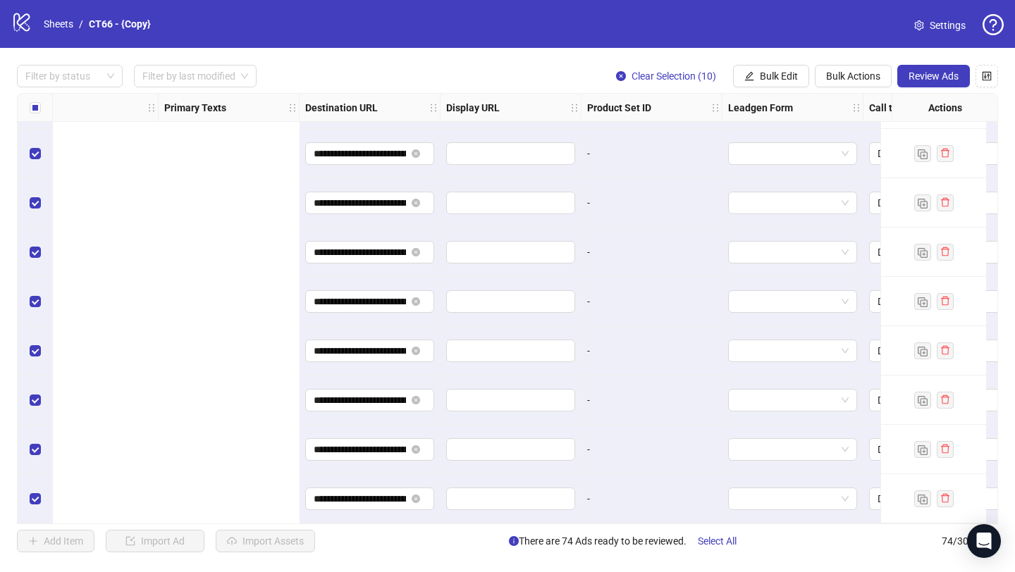
scroll to position [3254, 1618]
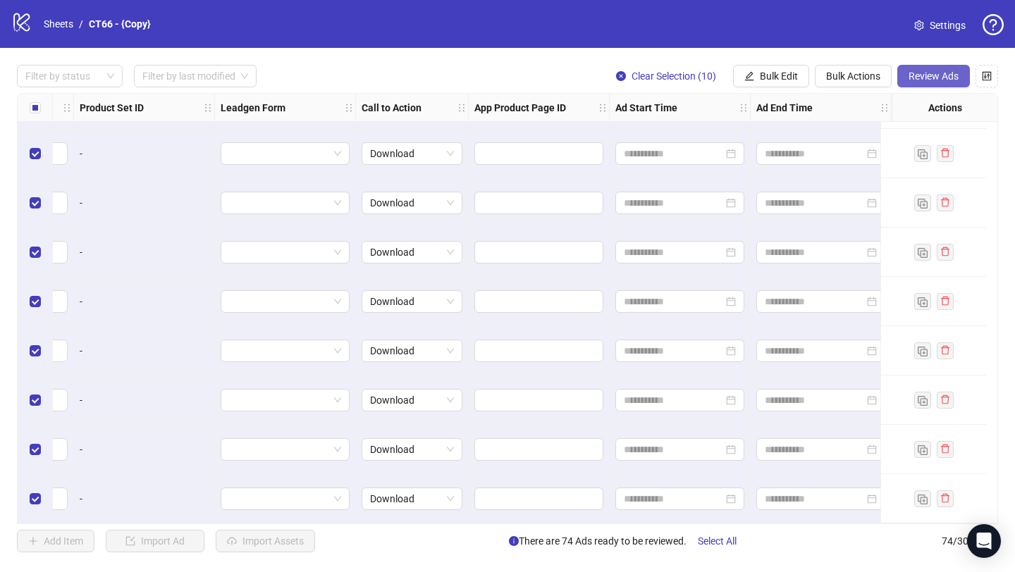
click at [936, 80] on span "Review Ads" at bounding box center [933, 75] width 50 height 11
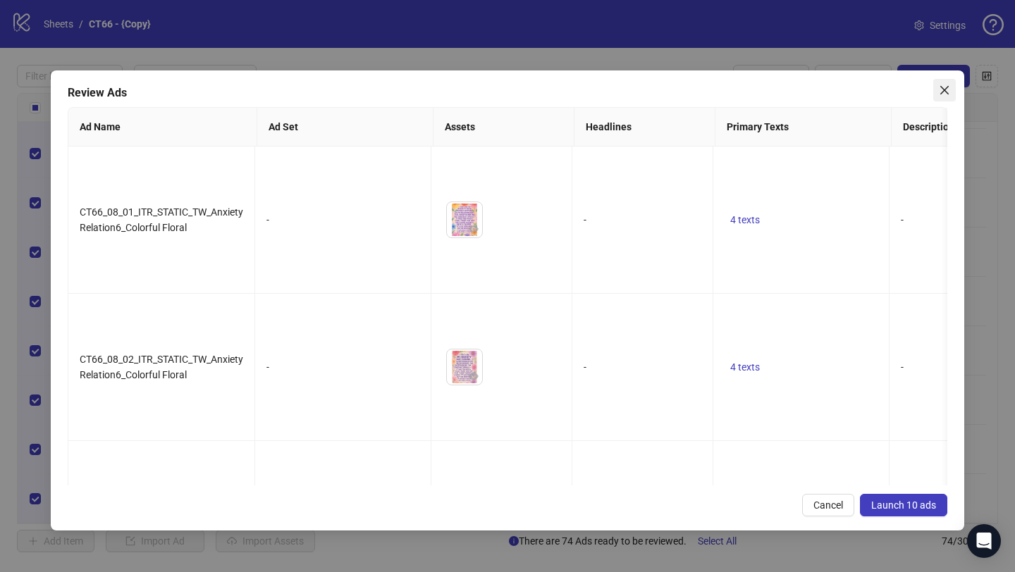
click at [944, 86] on icon "close" at bounding box center [944, 90] width 11 height 11
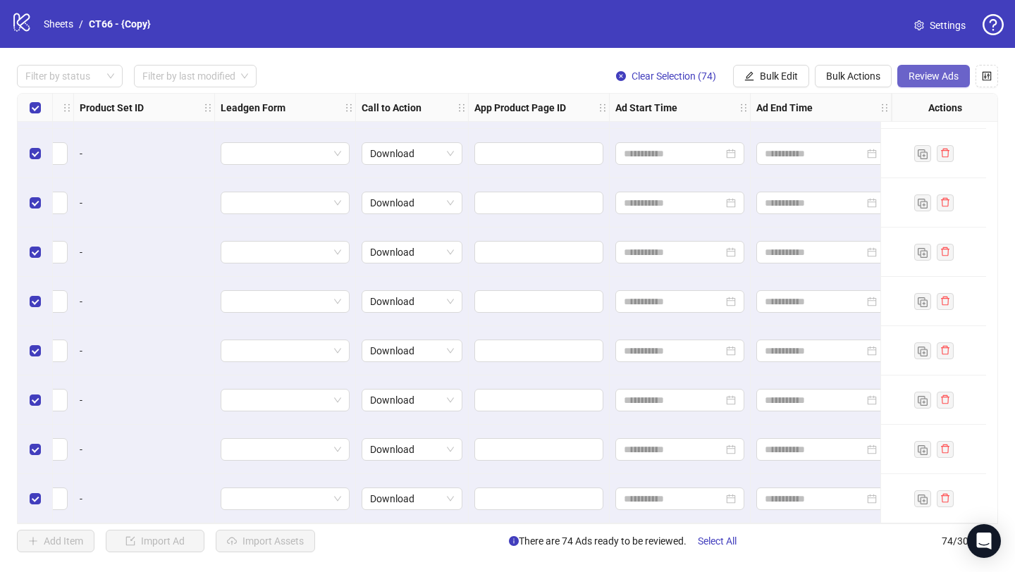
click at [934, 74] on span "Review Ads" at bounding box center [933, 75] width 50 height 11
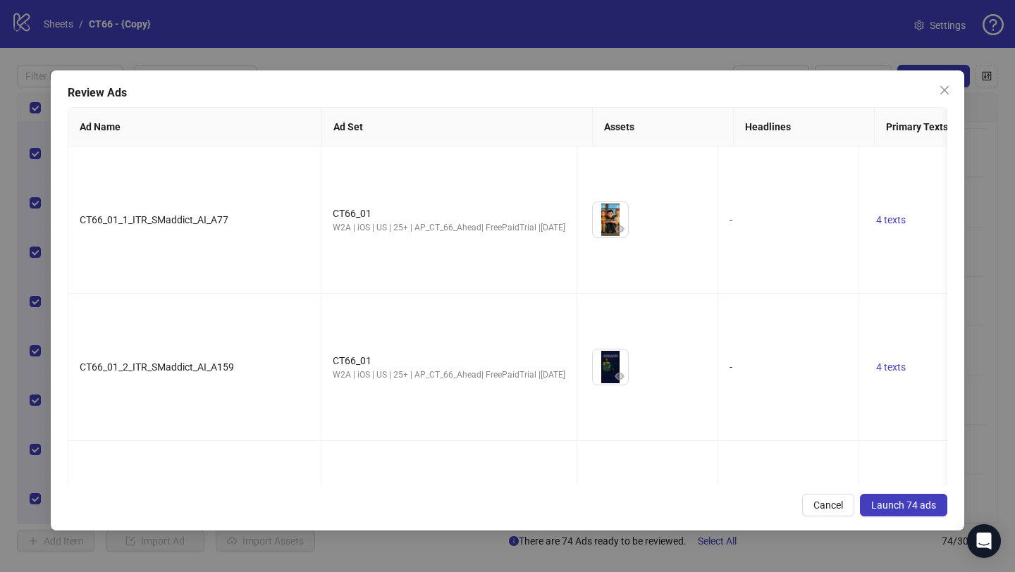
click at [924, 507] on span "Launch 74 ads" at bounding box center [903, 505] width 65 height 11
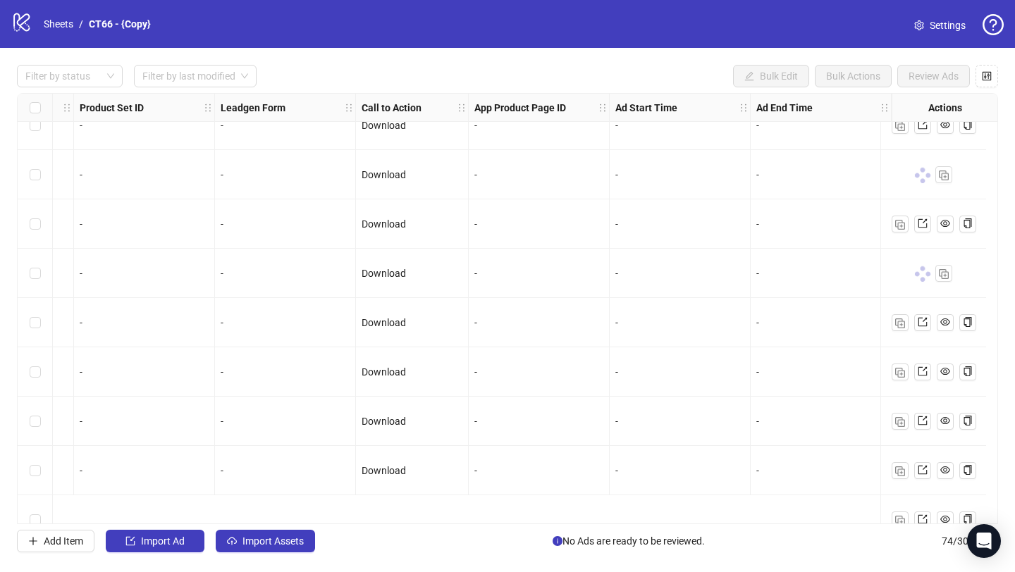
scroll to position [0, 1618]
